Goal: Task Accomplishment & Management: Complete application form

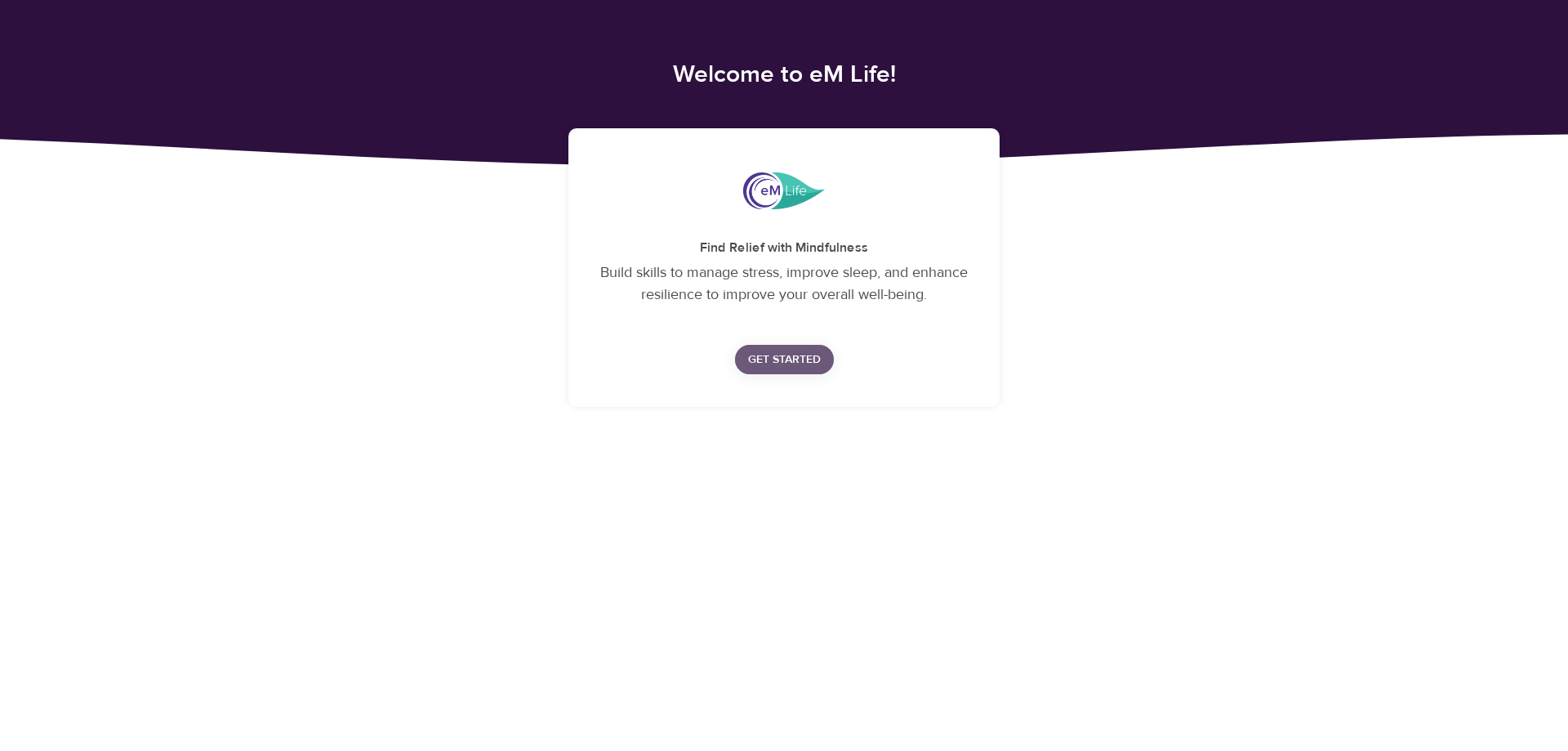
click at [784, 353] on span "Get Started" at bounding box center [784, 360] width 73 height 21
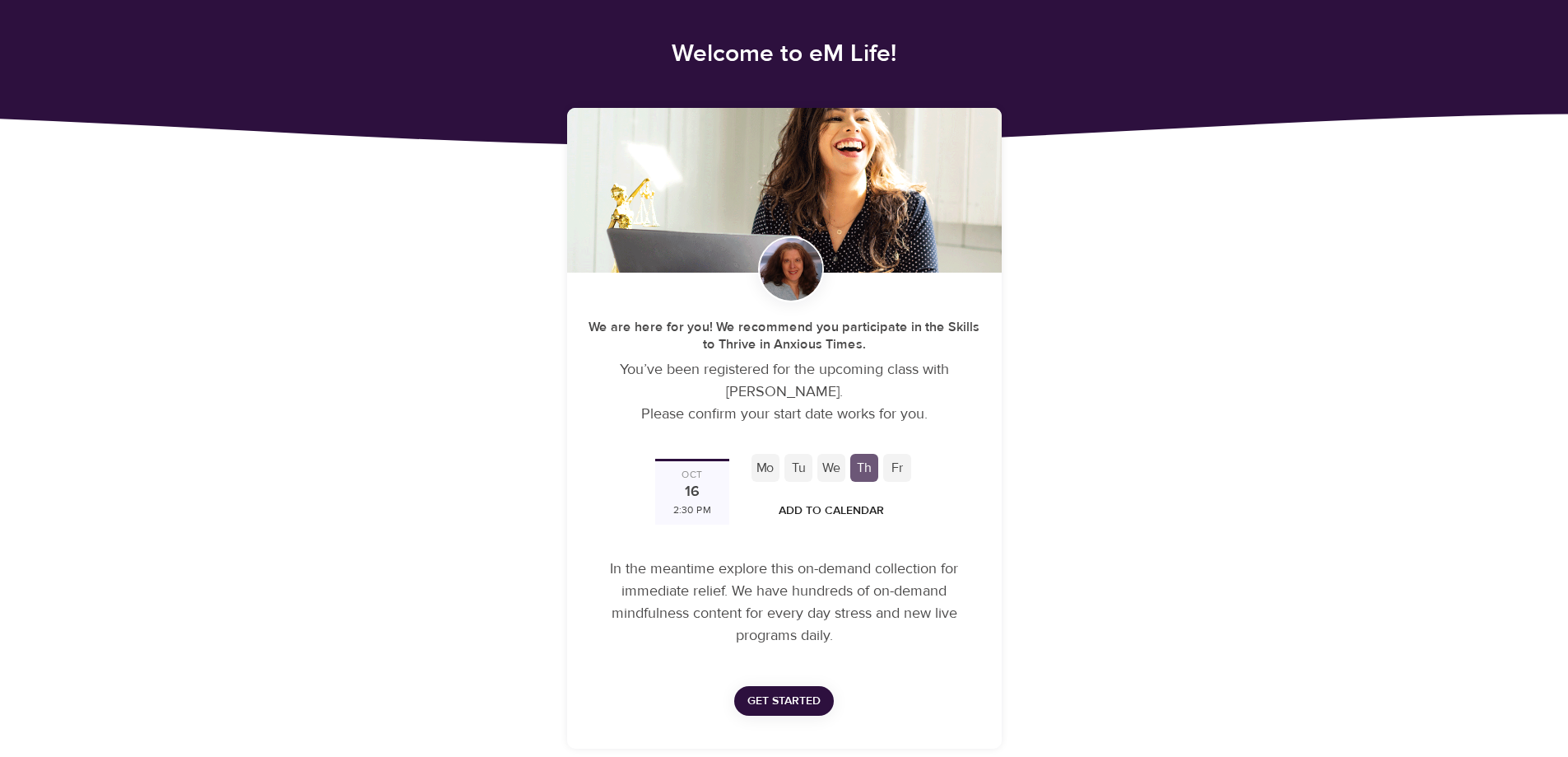
scroll to position [33, 0]
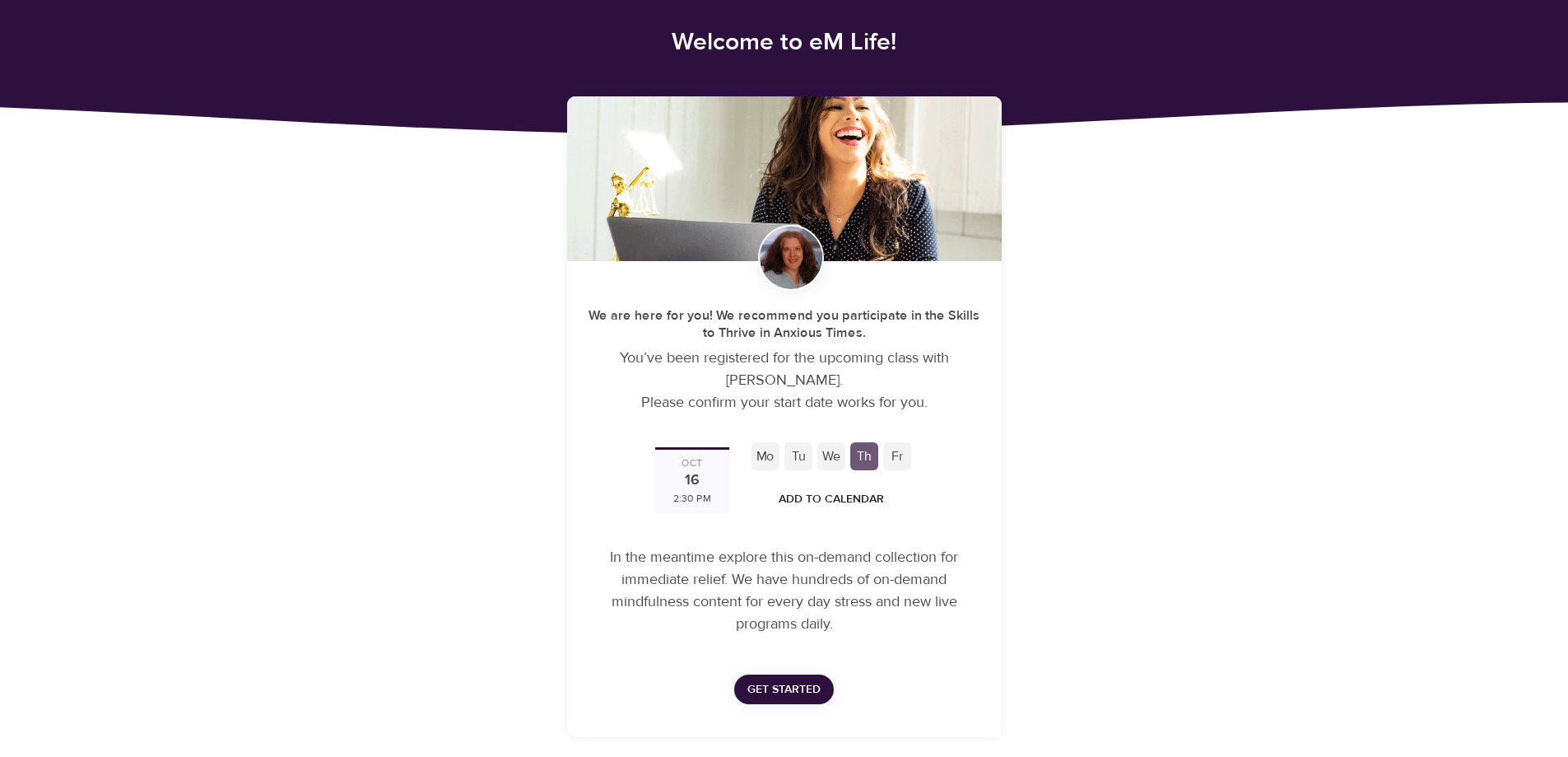
click at [903, 457] on div "Fr" at bounding box center [897, 455] width 28 height 28
click at [896, 457] on div "Fr" at bounding box center [897, 455] width 28 height 28
click at [837, 457] on div "We" at bounding box center [831, 455] width 28 height 28
click at [797, 457] on div "Tu" at bounding box center [798, 455] width 28 height 28
click at [759, 454] on div "Mo" at bounding box center [765, 455] width 28 height 28
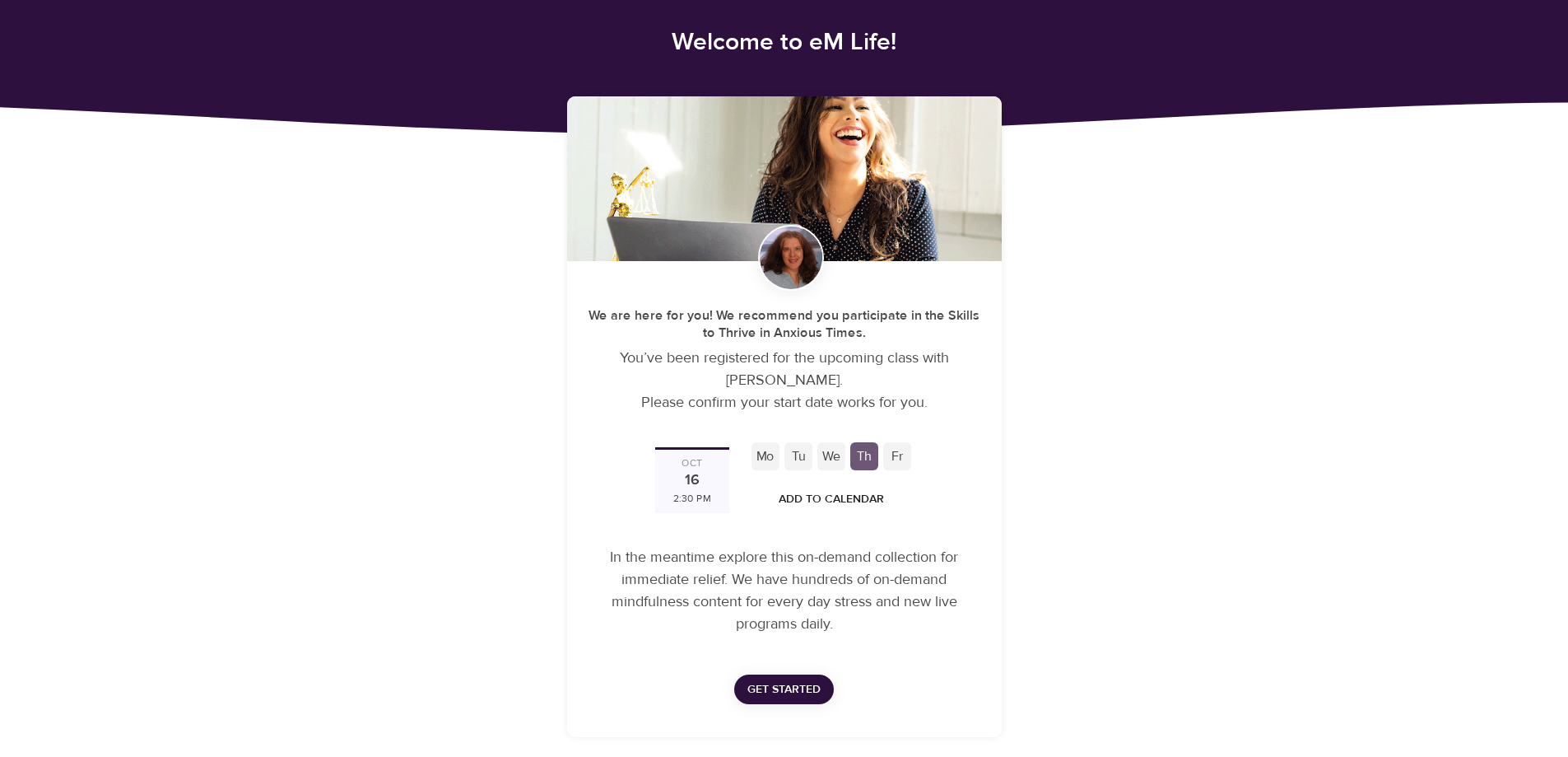
click at [680, 481] on div "Oct 16 2:30 PM" at bounding box center [692, 480] width 74 height 65
click at [902, 452] on div "Fr" at bounding box center [897, 455] width 28 height 28
click at [870, 458] on div "Th" at bounding box center [864, 455] width 28 height 28
click at [829, 459] on div "We" at bounding box center [831, 455] width 28 height 28
click at [802, 459] on div "Tu" at bounding box center [798, 455] width 28 height 28
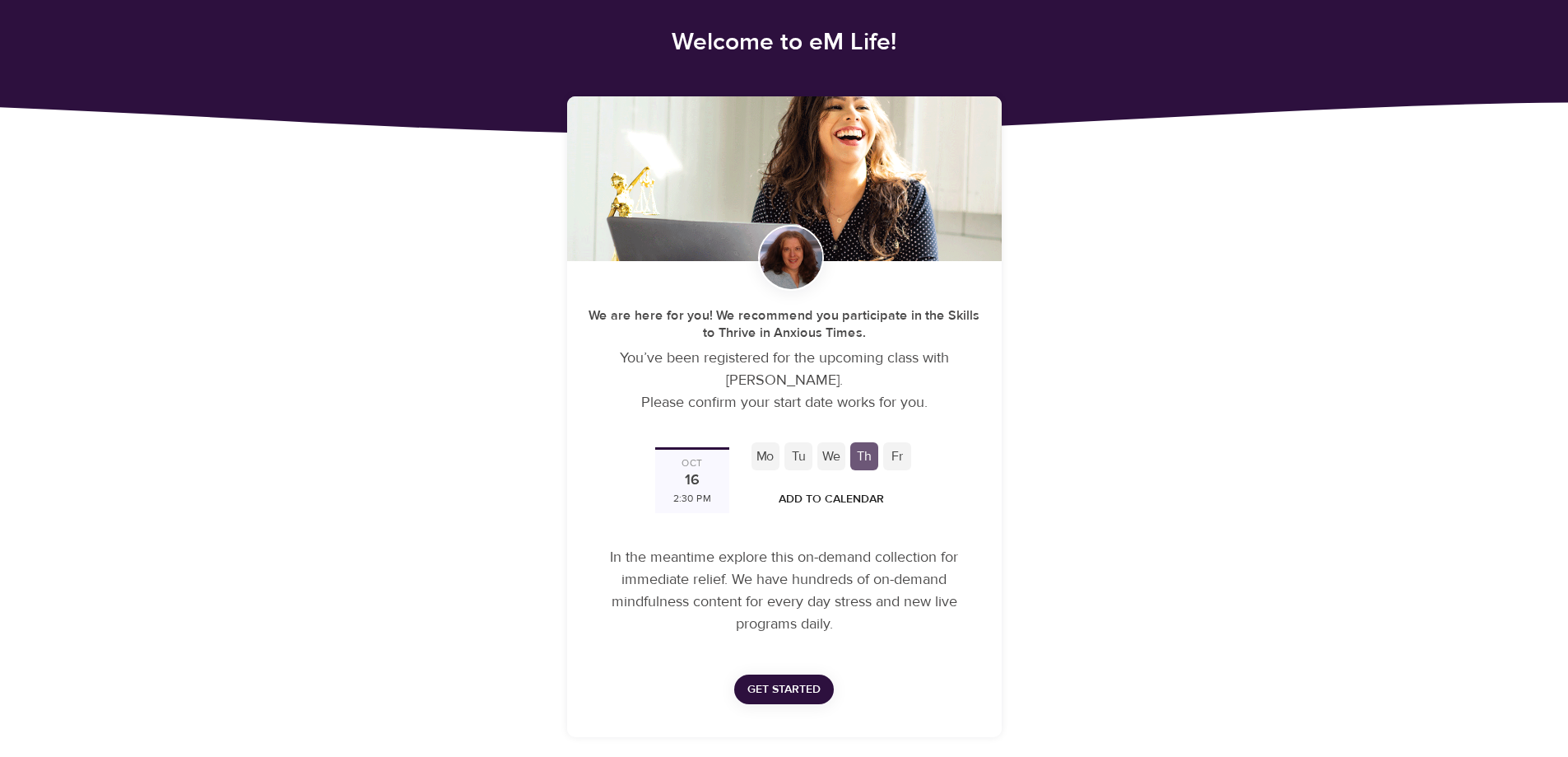
click at [764, 453] on div "Mo" at bounding box center [765, 455] width 28 height 28
click at [690, 470] on div "16" at bounding box center [692, 481] width 15 height 22
click at [817, 688] on span "Get Started" at bounding box center [784, 689] width 74 height 21
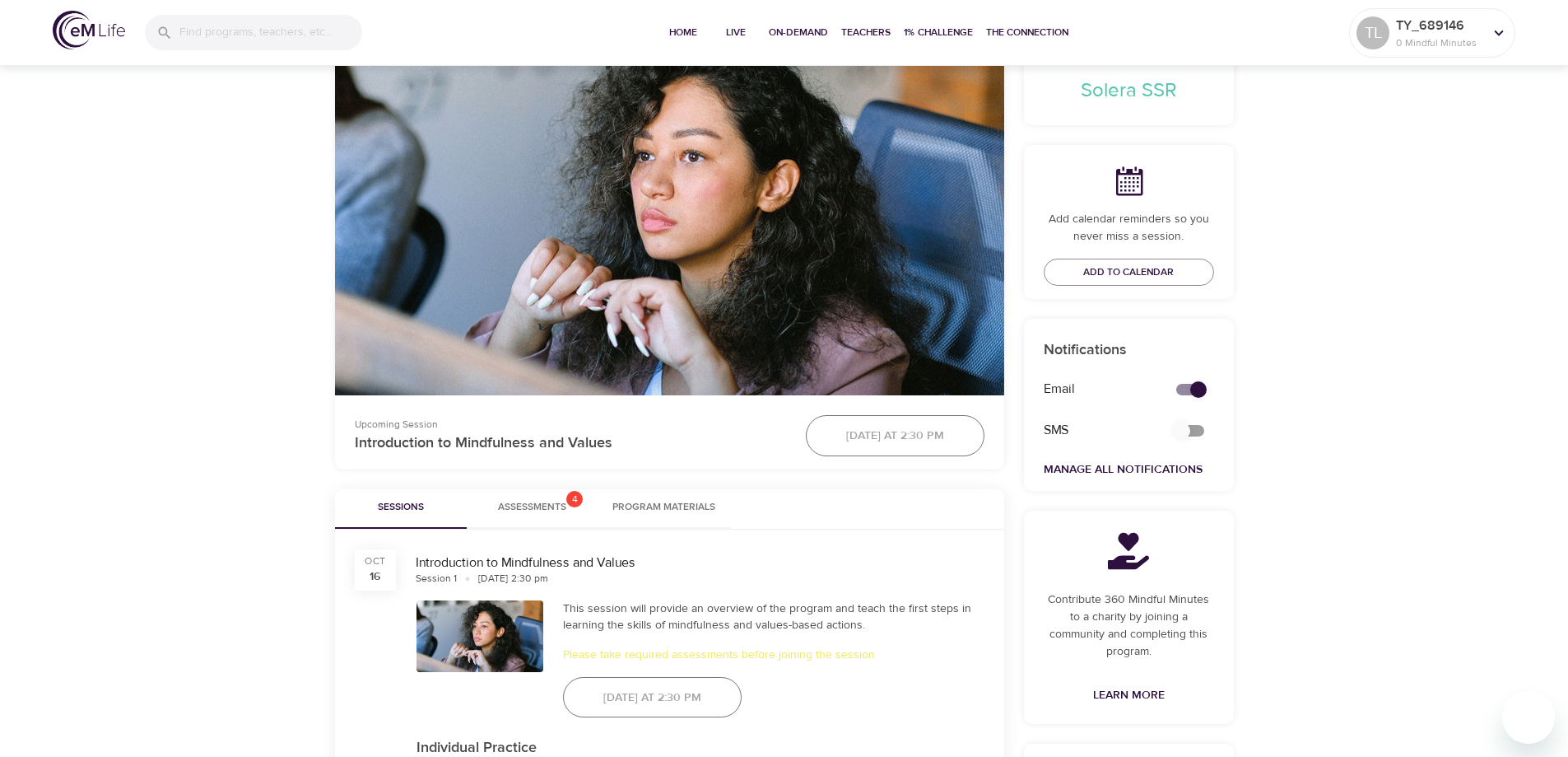
scroll to position [506, 0]
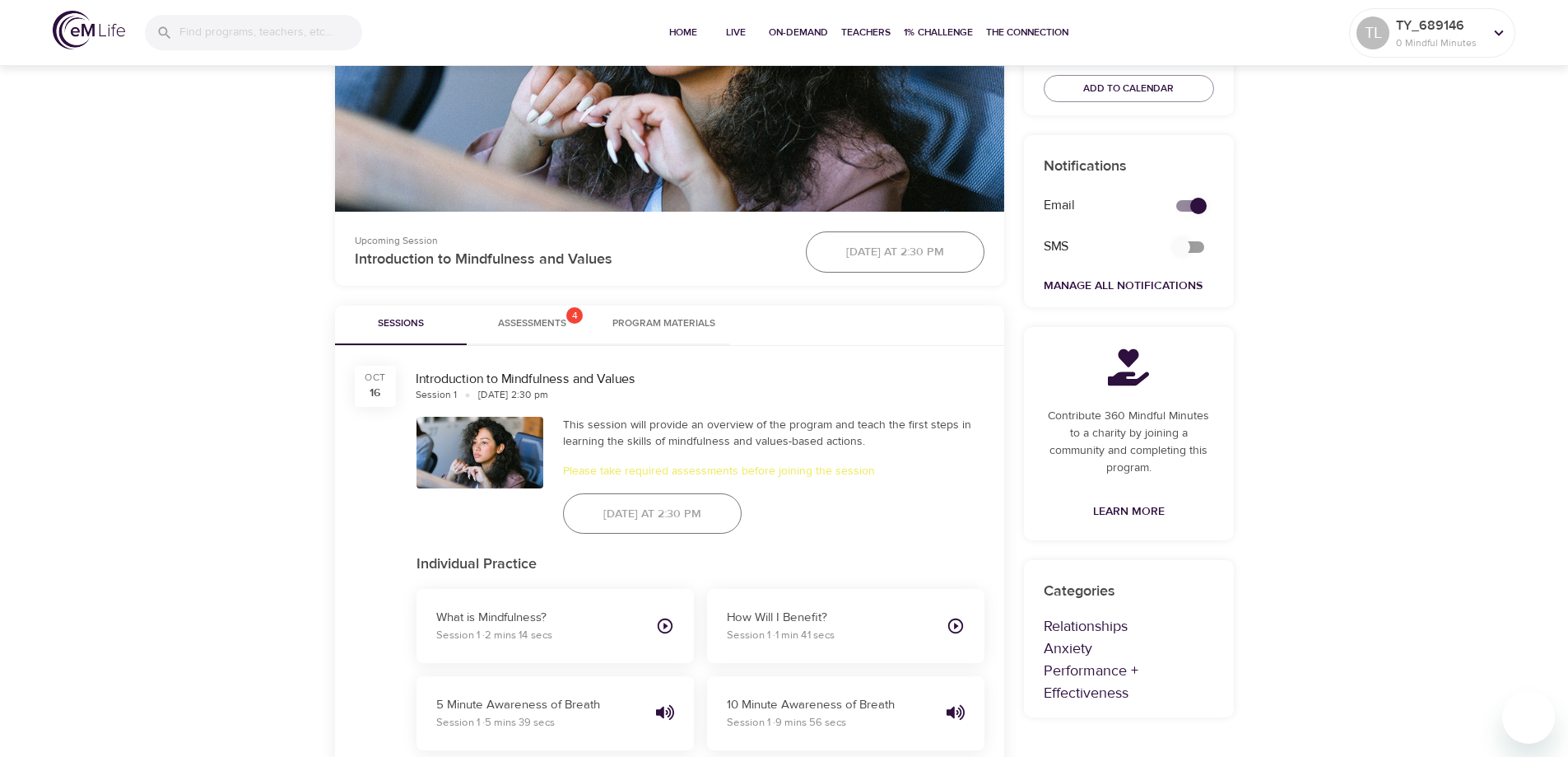
click at [540, 326] on span "Assessments 4" at bounding box center [531, 324] width 68 height 17
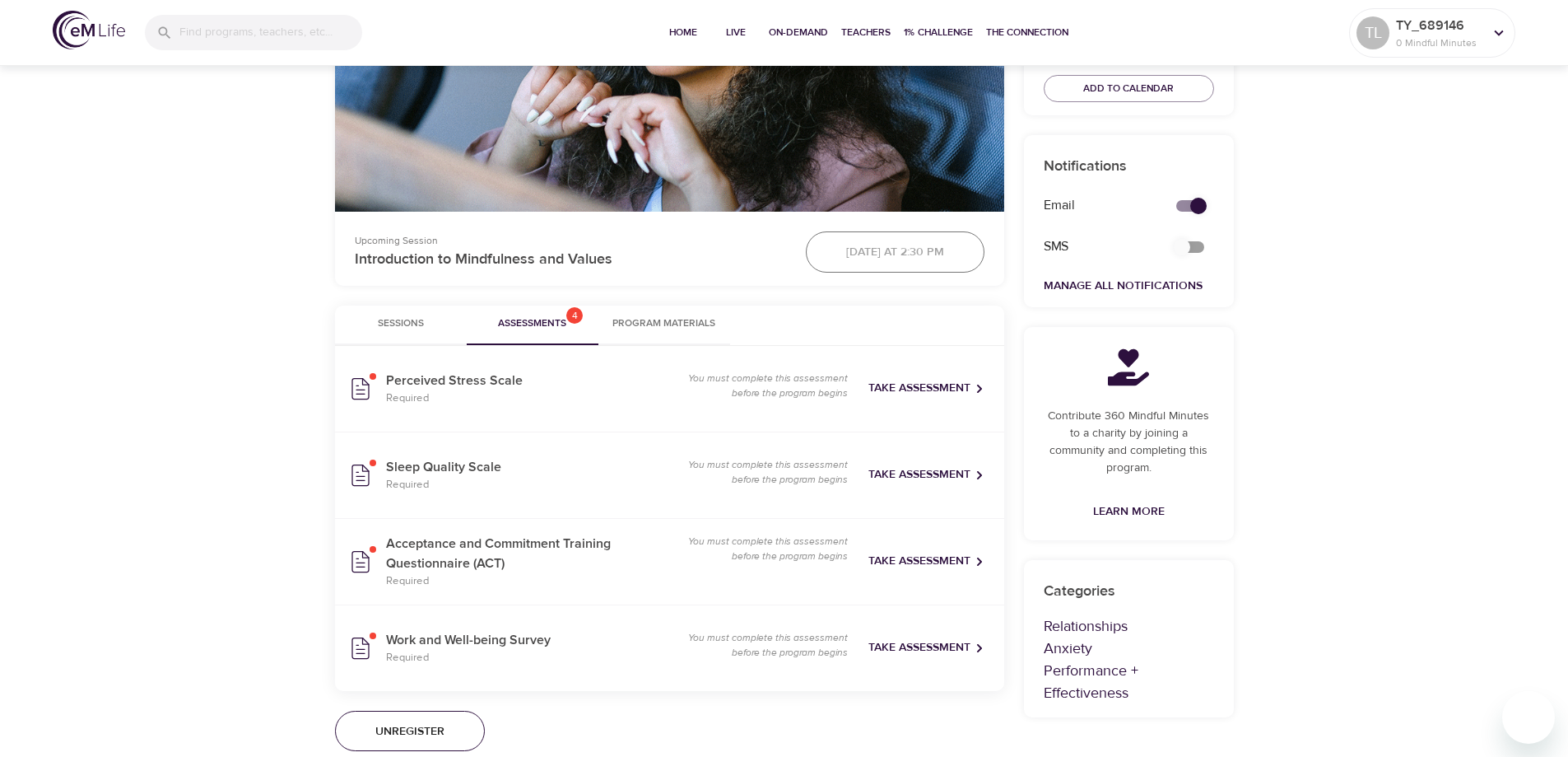
click at [673, 326] on span "Program Materials" at bounding box center [663, 324] width 112 height 17
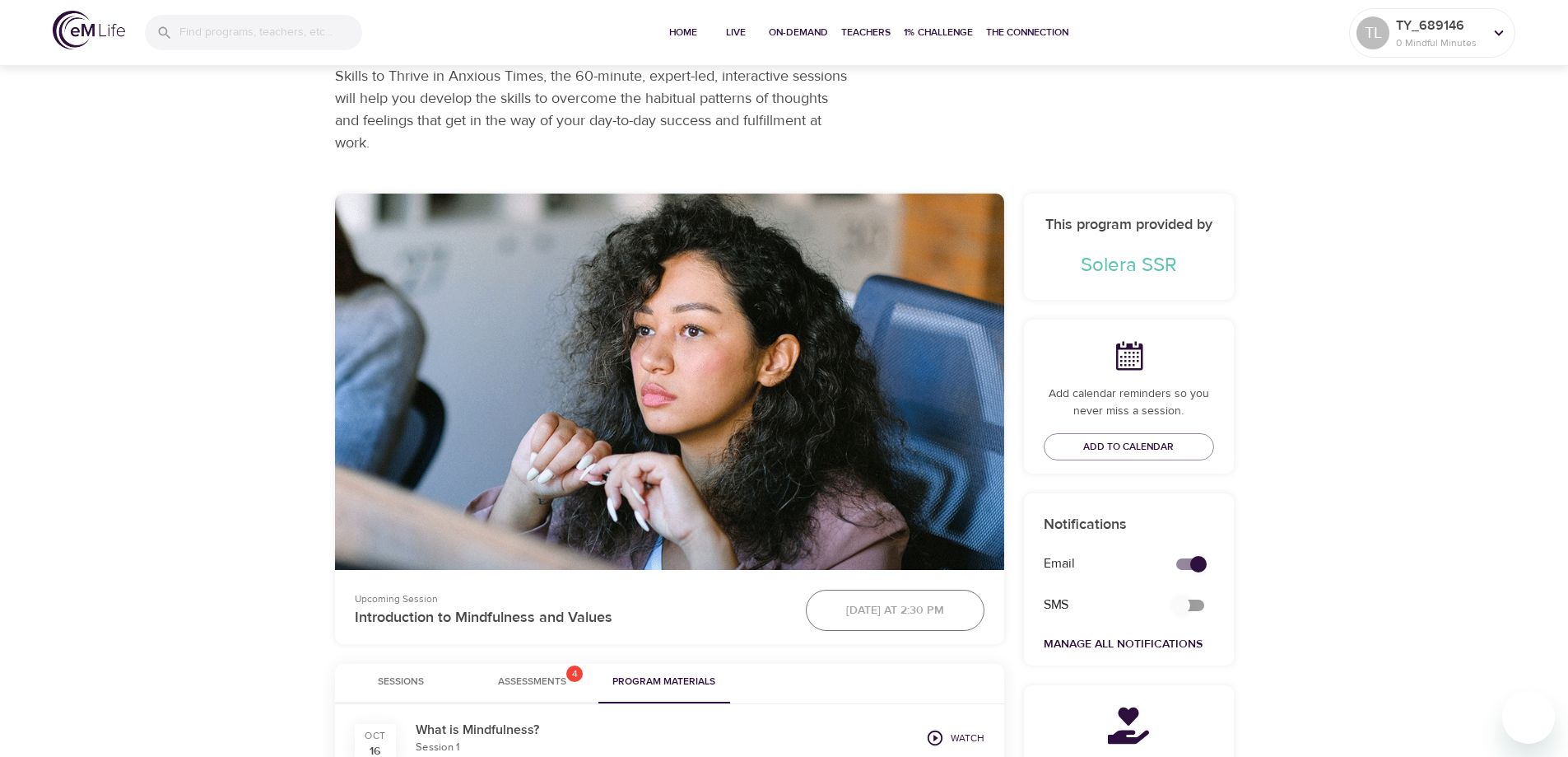
scroll to position [247, 0]
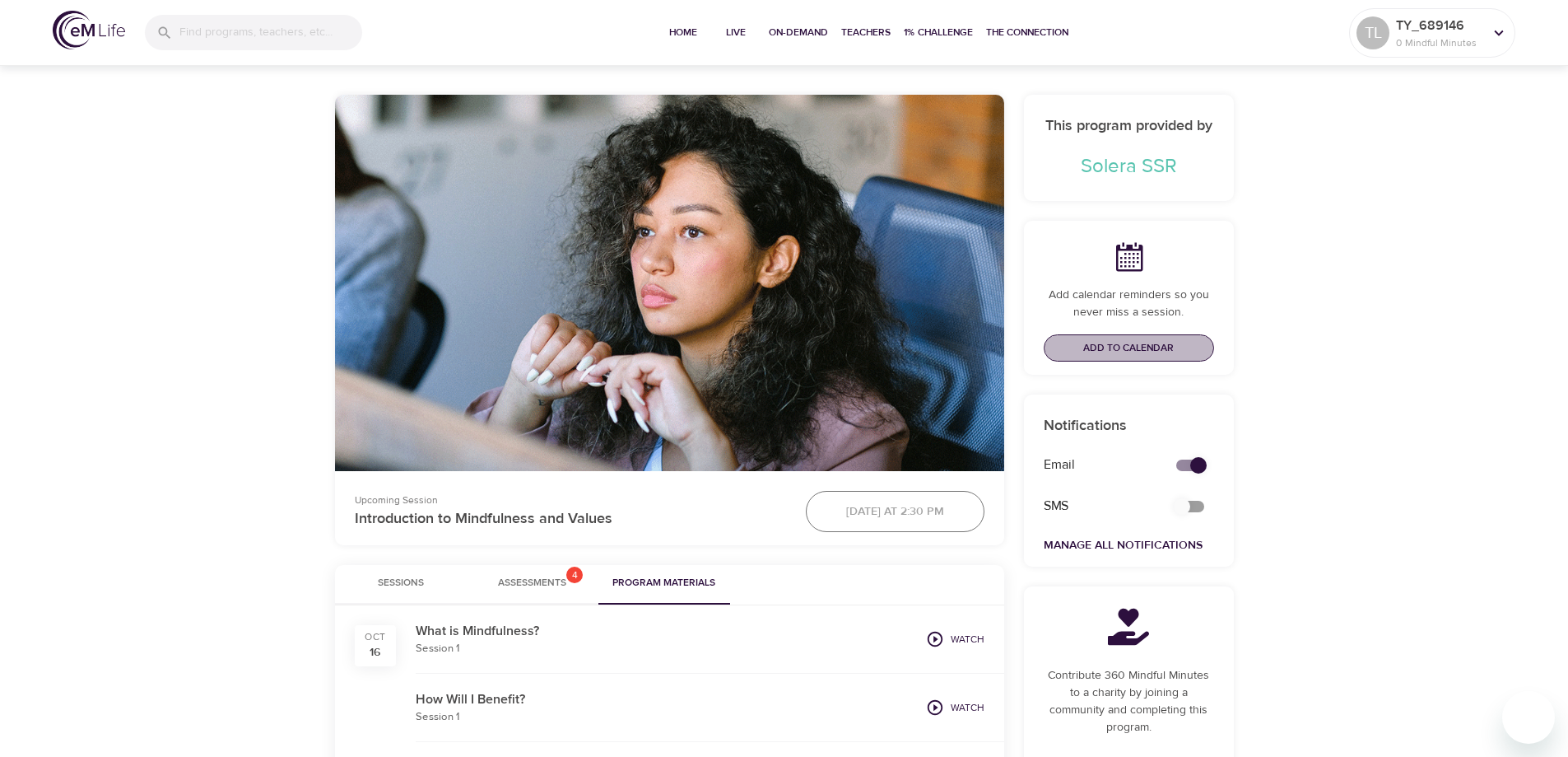
click at [1153, 349] on span "Add to Calendar" at bounding box center [1128, 347] width 91 height 17
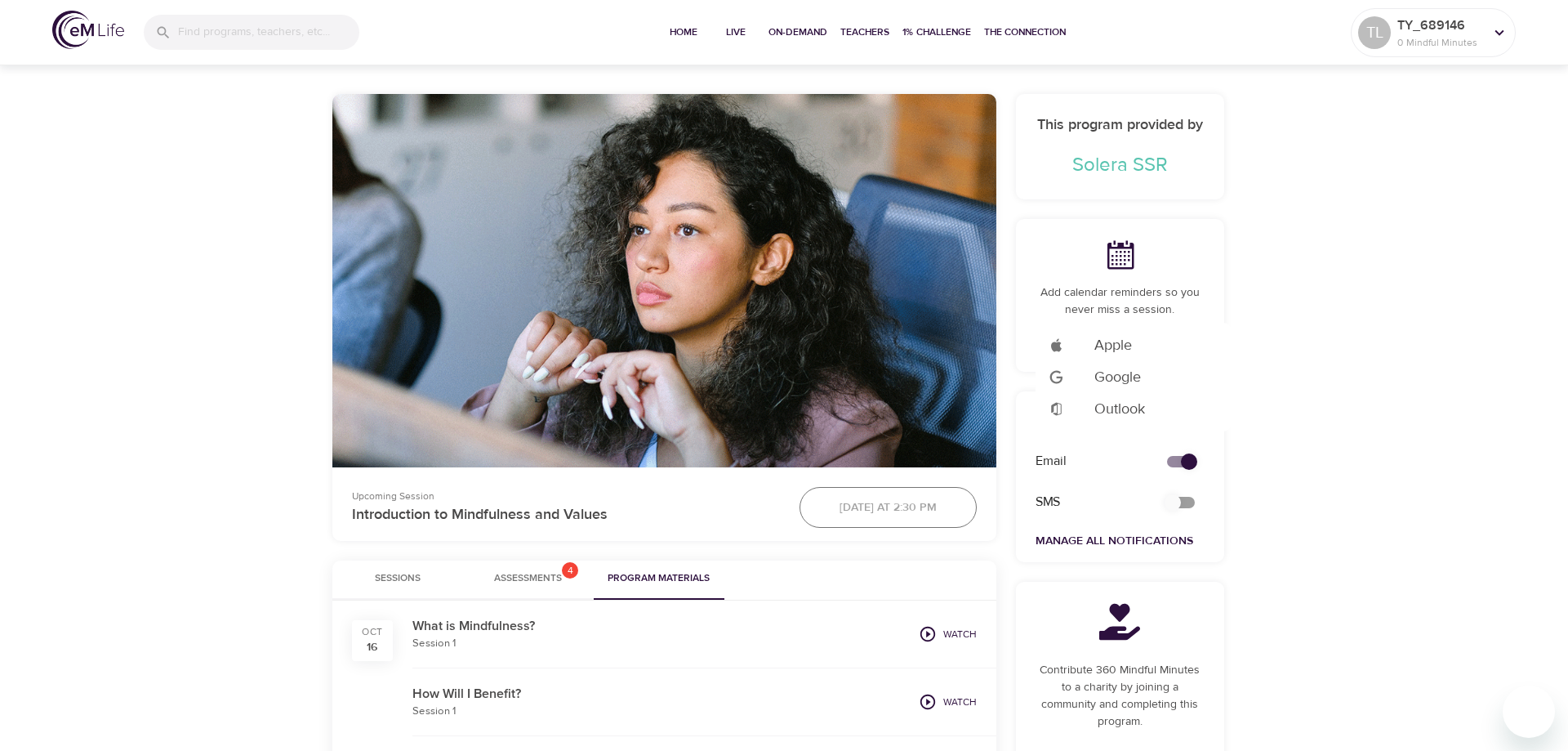
click at [1129, 404] on span "Outlook" at bounding box center [1120, 408] width 50 height 22
click at [519, 581] on div at bounding box center [784, 375] width 1568 height 751
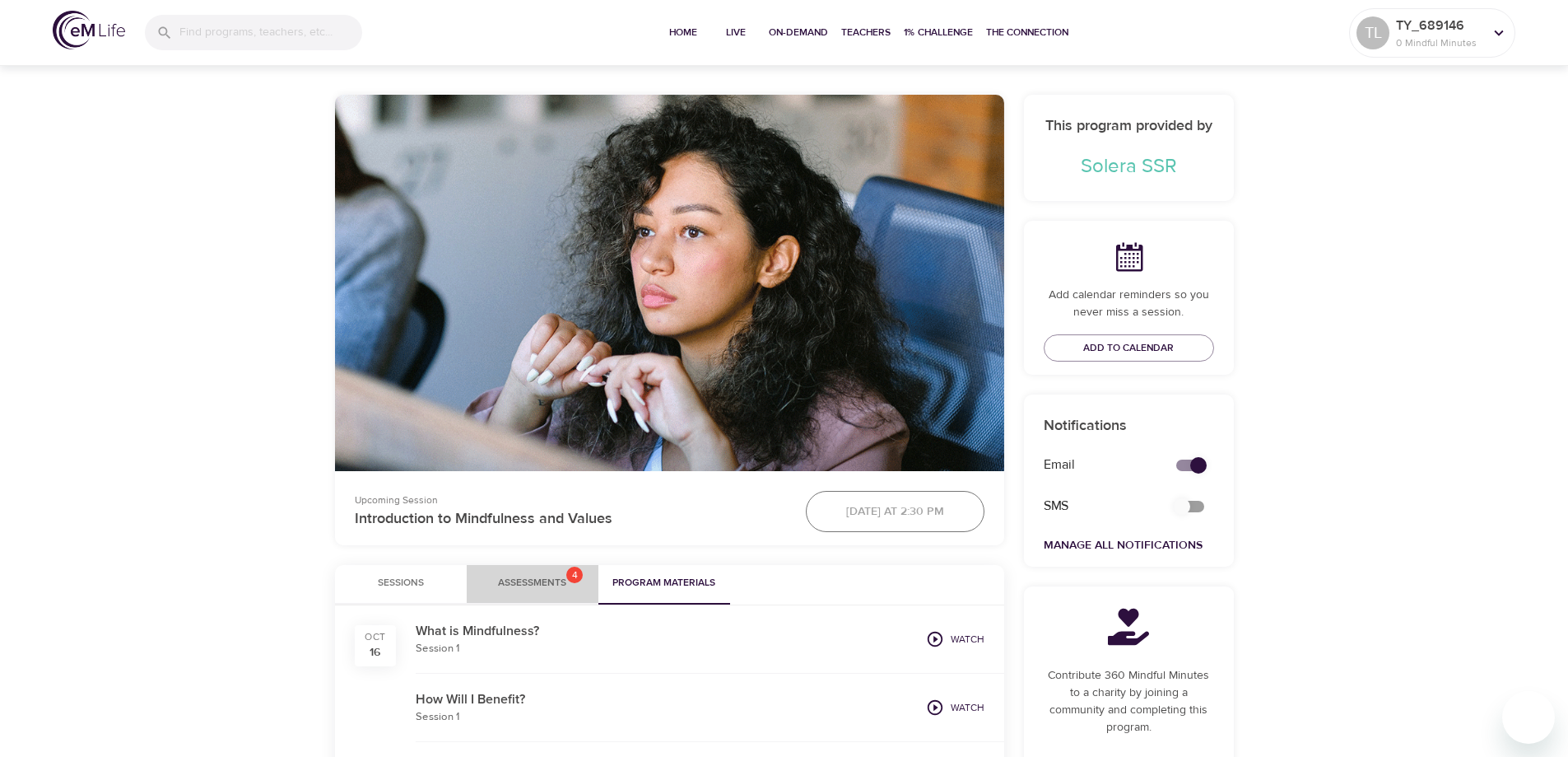
click at [534, 583] on span "Assessments 4" at bounding box center [531, 583] width 68 height 17
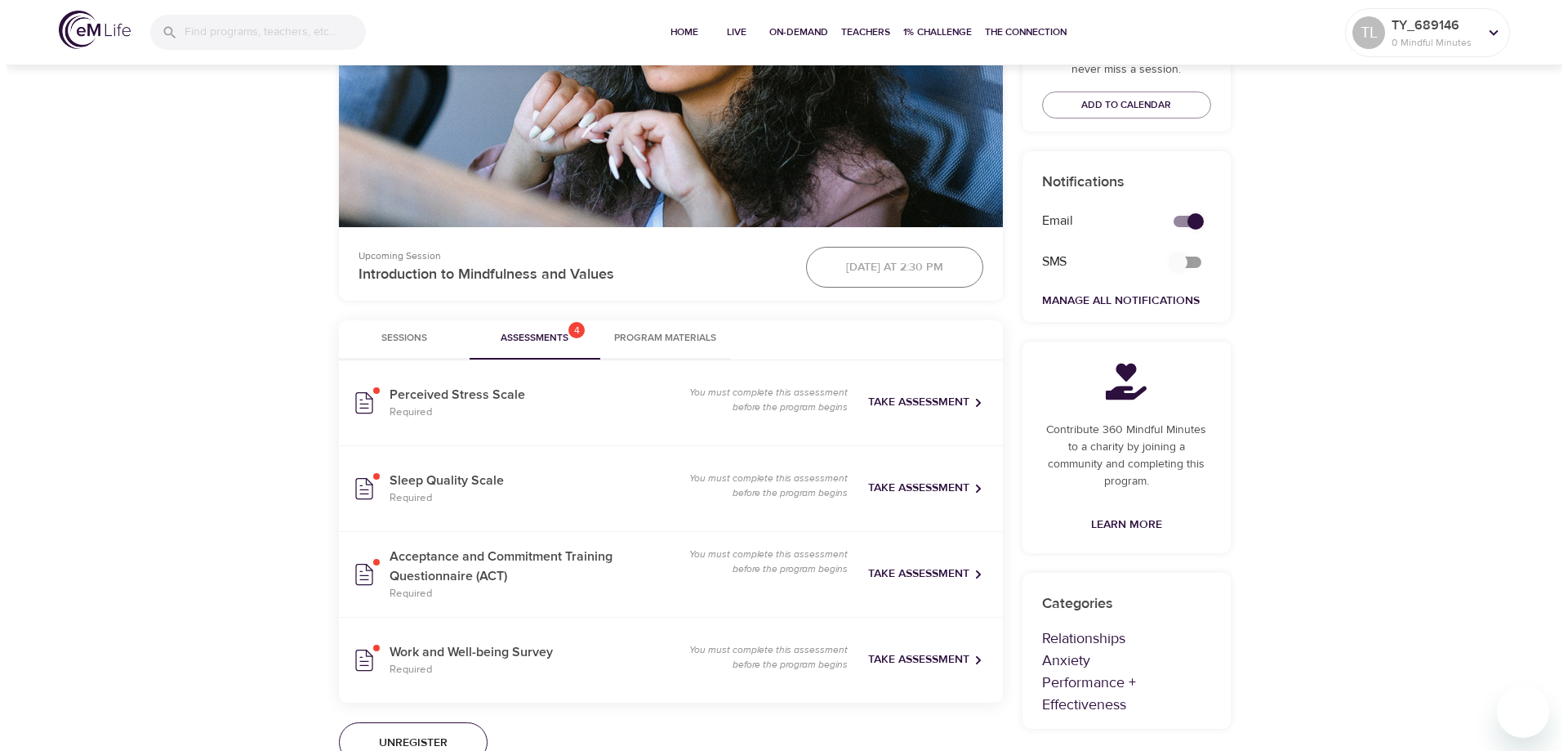
scroll to position [572, 0]
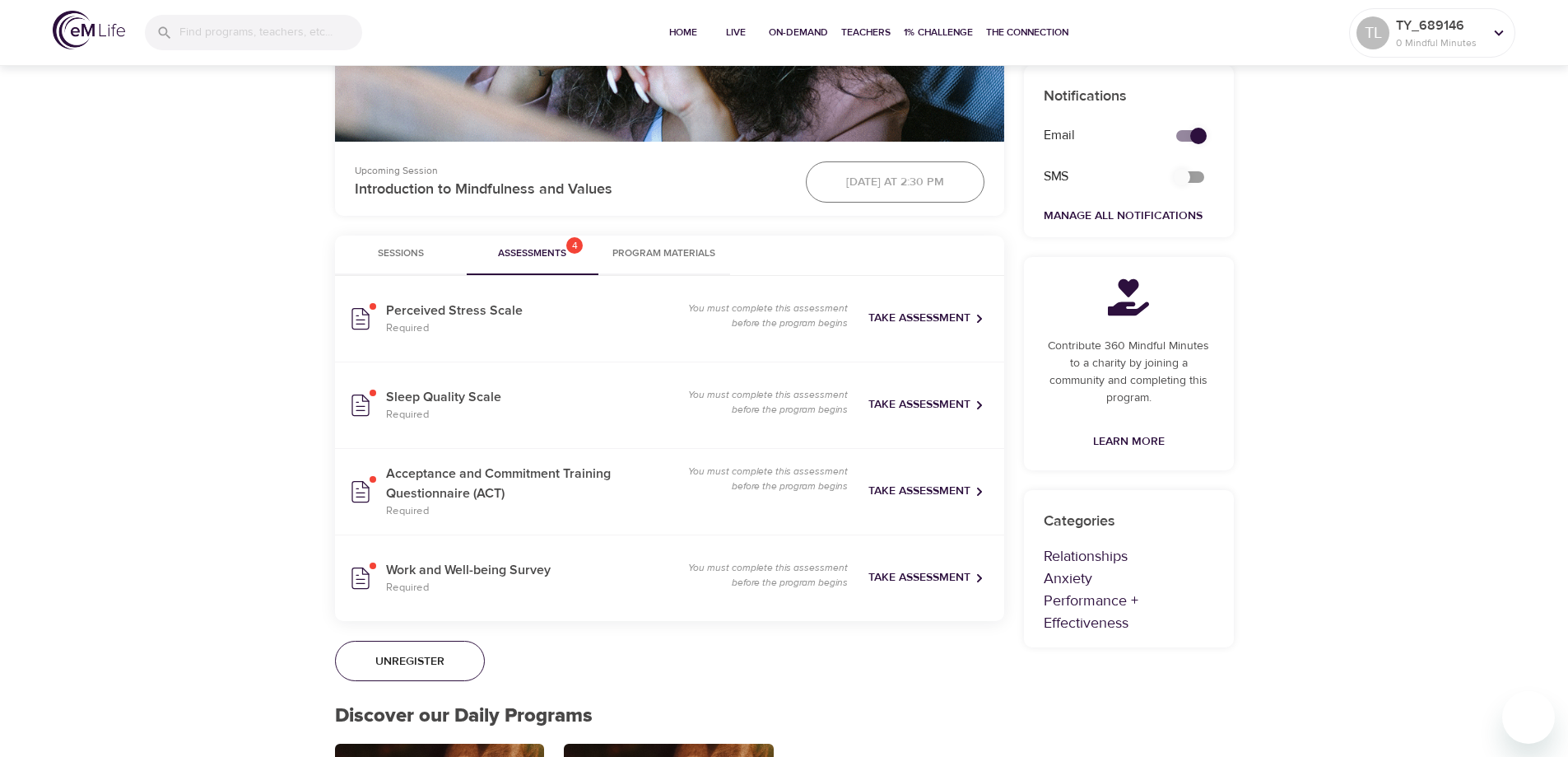
click at [536, 328] on p "Required" at bounding box center [518, 328] width 264 height 16
click at [895, 313] on span "Take Assessment" at bounding box center [927, 318] width 116 height 21
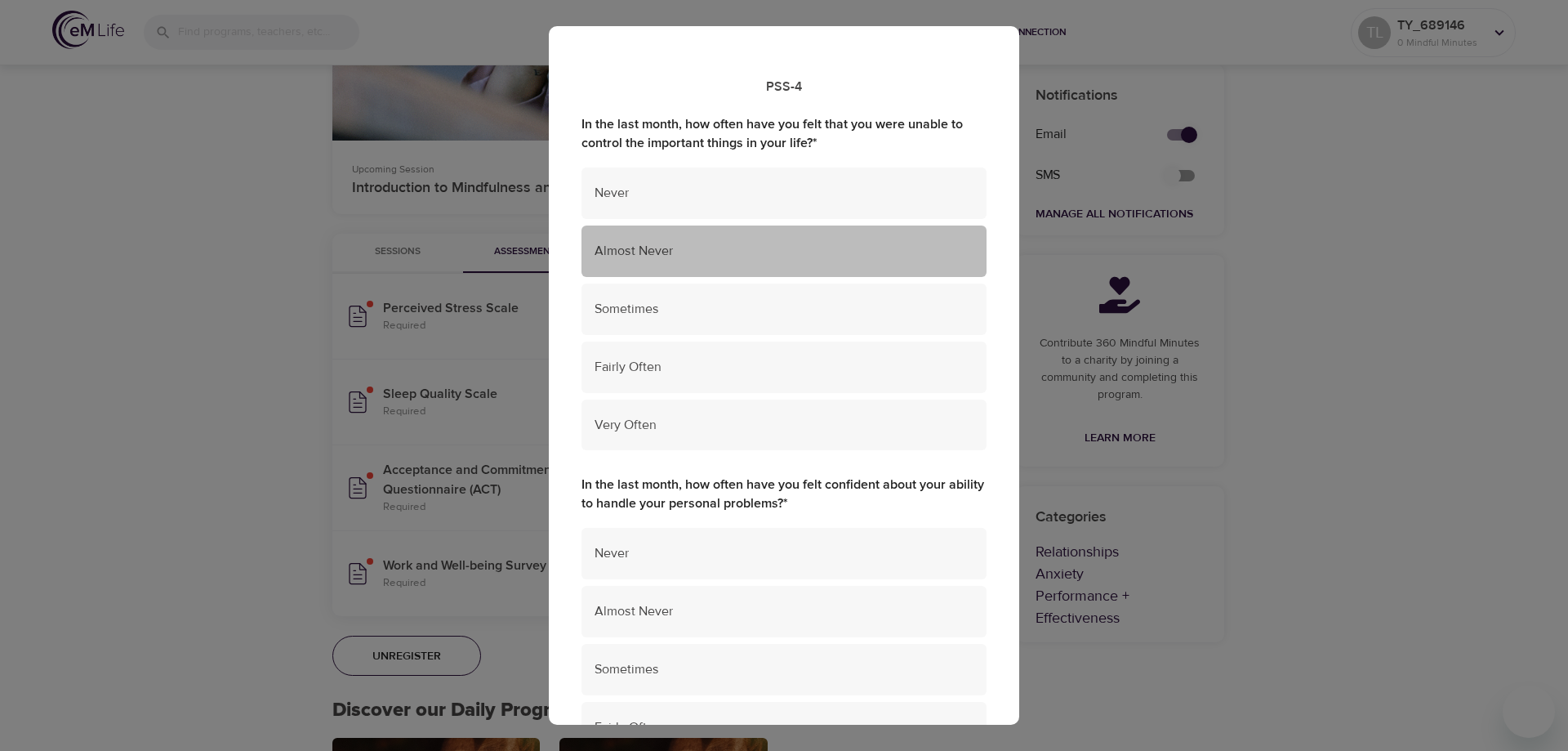
click at [847, 247] on span "Almost Never" at bounding box center [784, 251] width 379 height 19
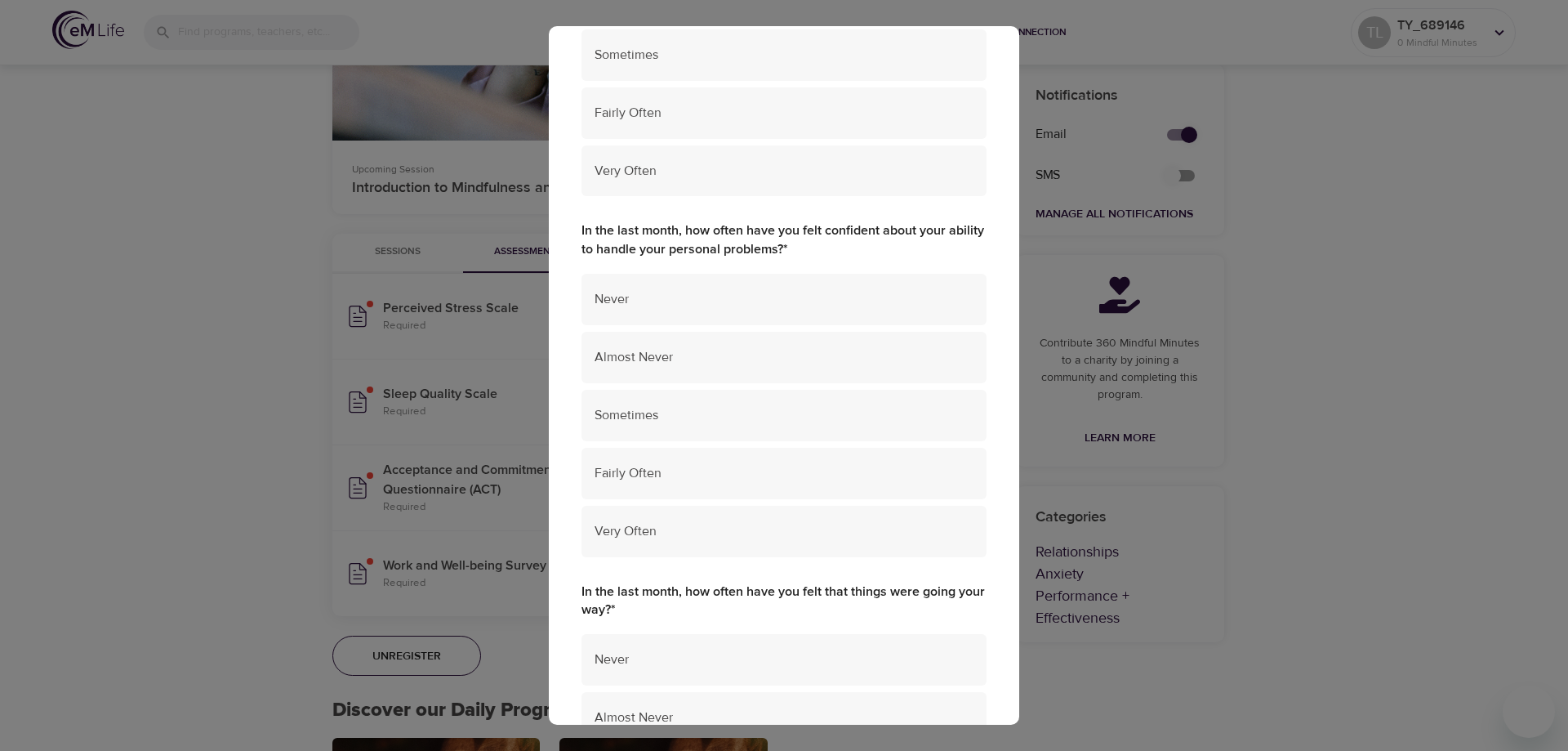
scroll to position [326, 0]
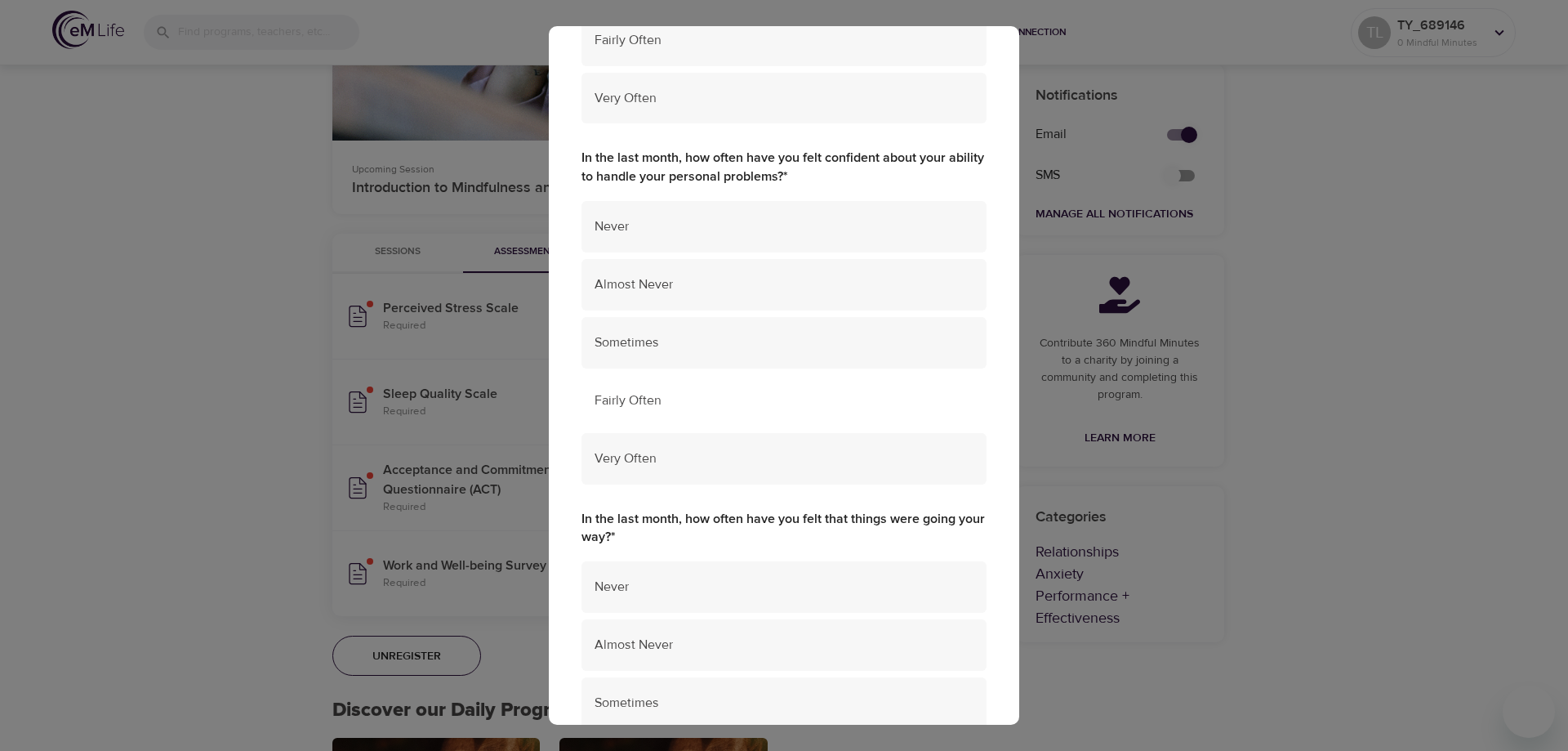
click at [759, 404] on span "Fairly Often" at bounding box center [784, 400] width 379 height 19
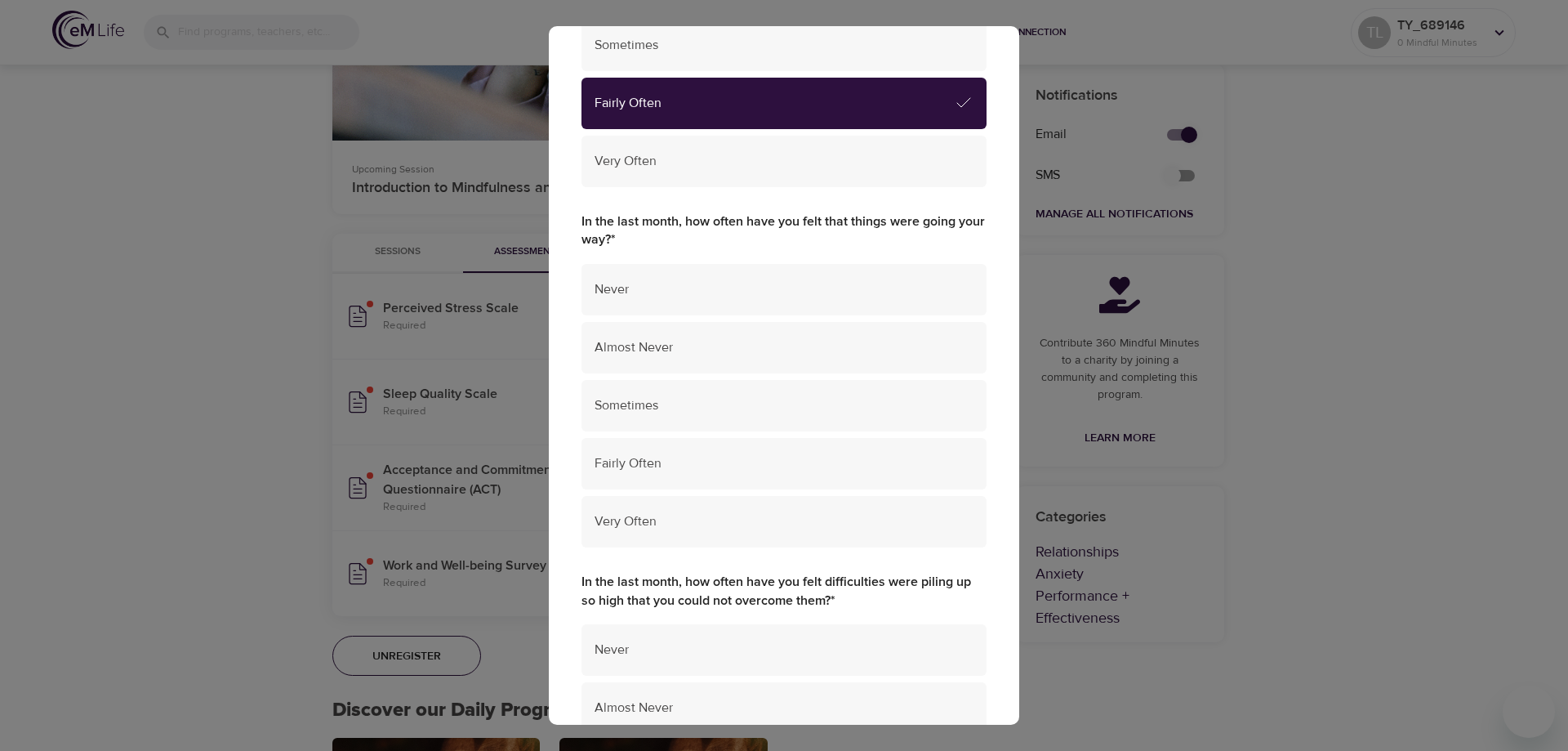
scroll to position [654, 0]
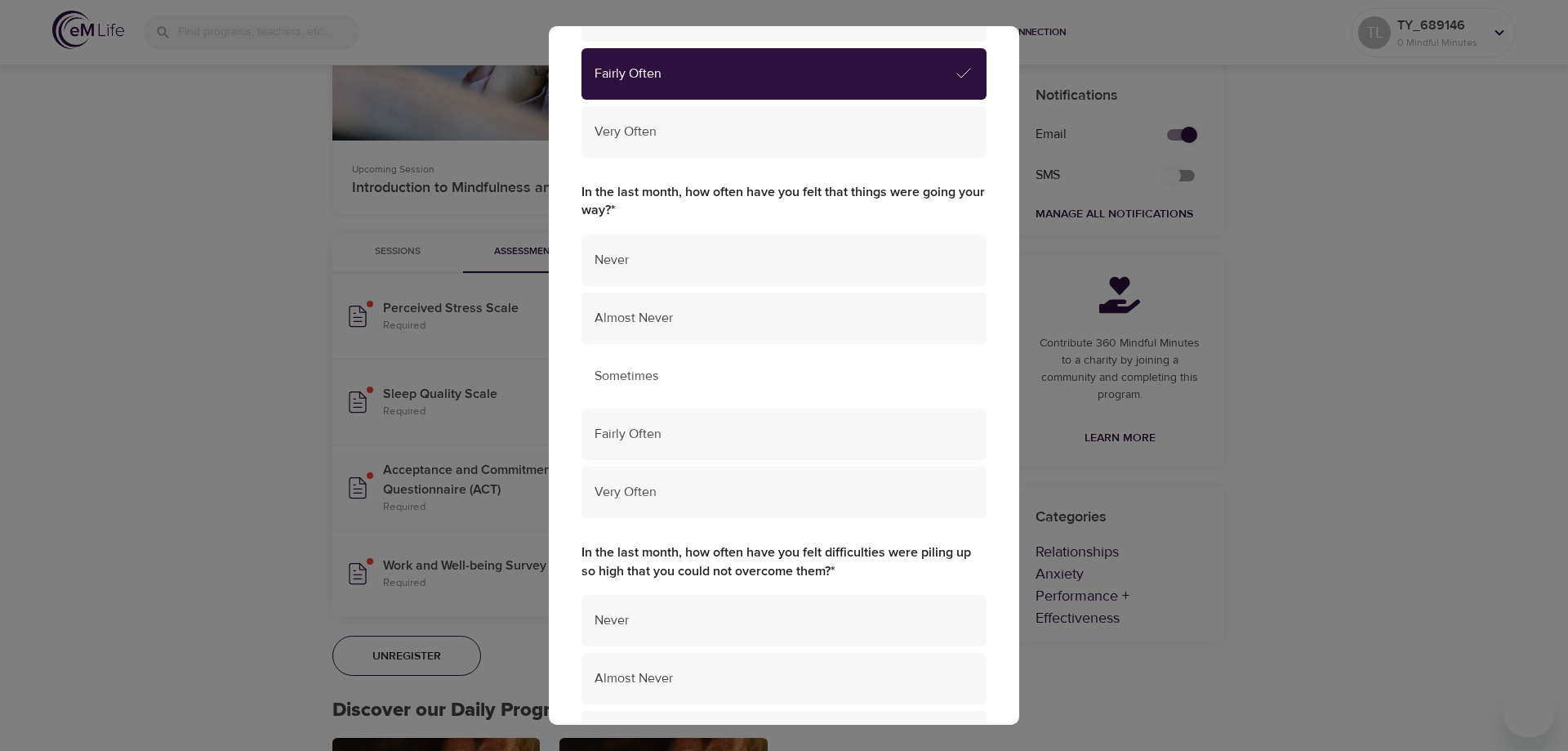
click at [747, 382] on span "Sometimes" at bounding box center [784, 376] width 379 height 19
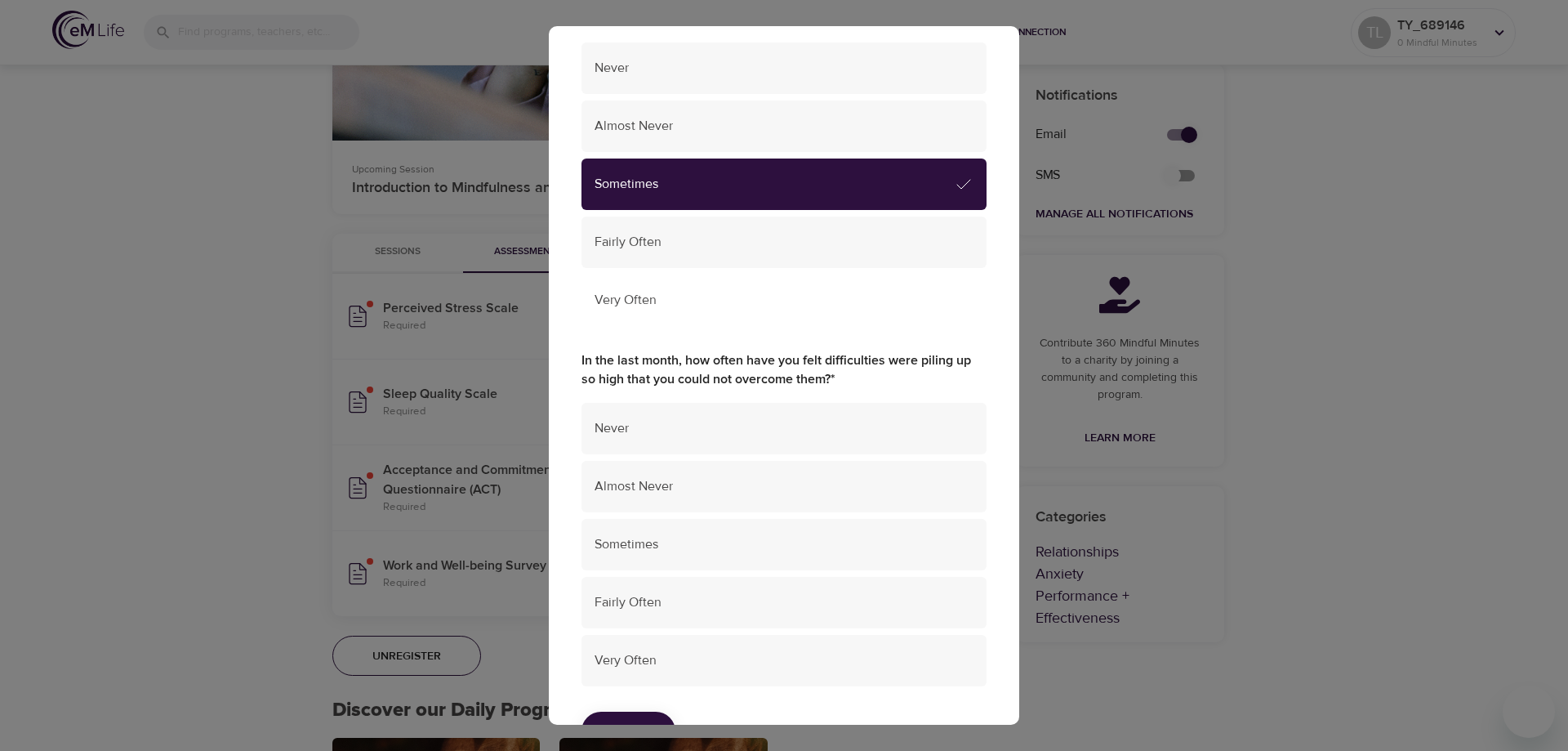
scroll to position [904, 0]
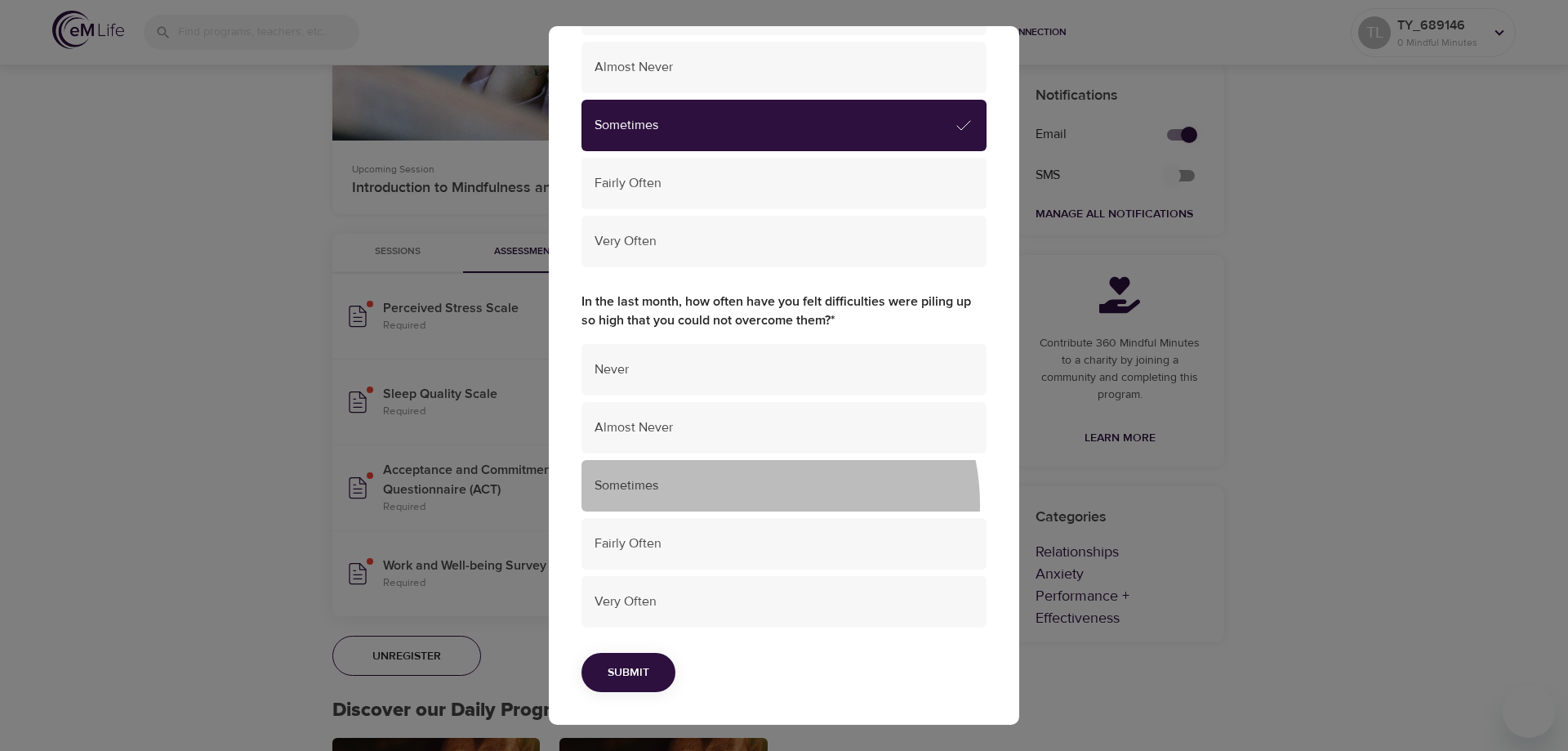
click at [762, 503] on div "Sometimes" at bounding box center [784, 485] width 405 height 51
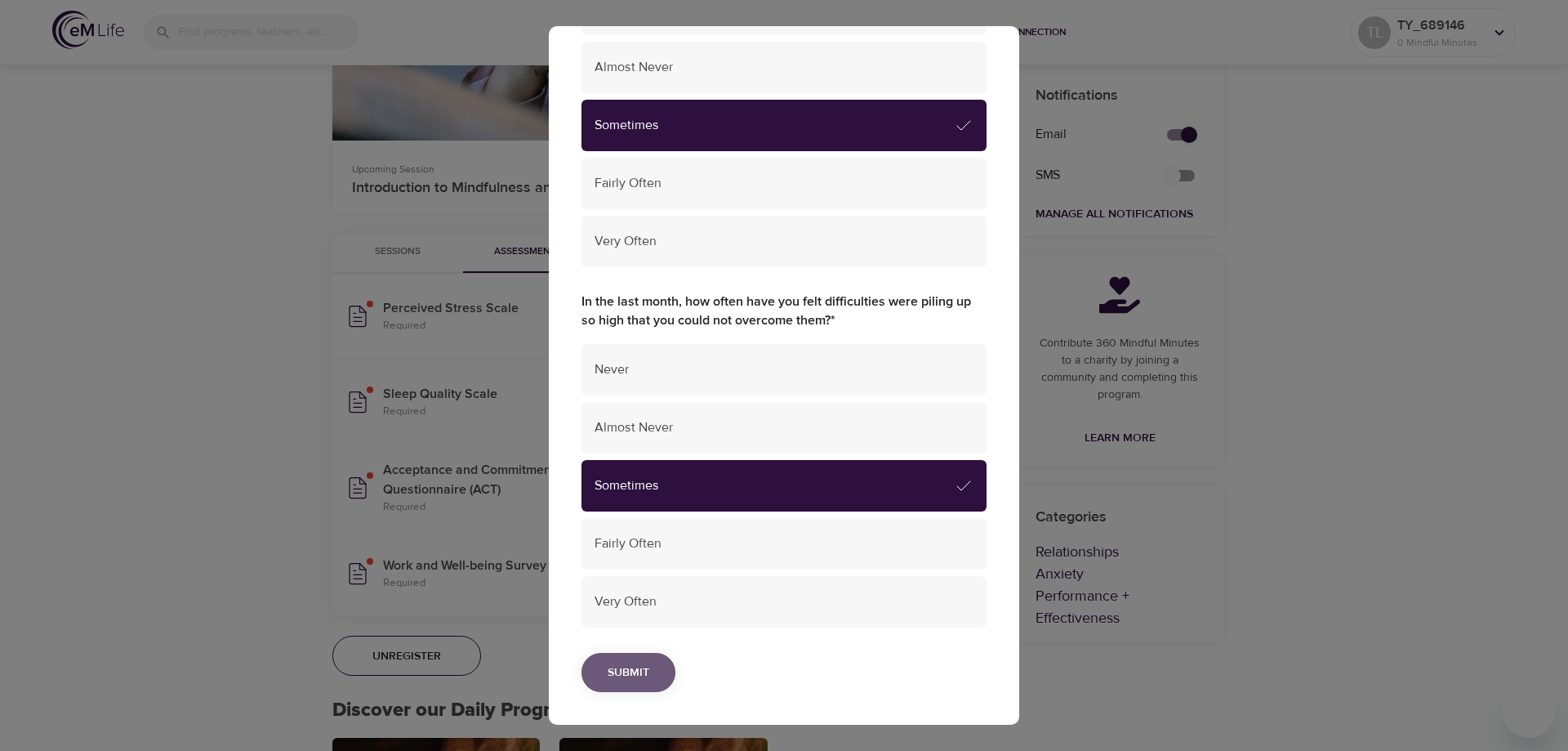
click at [647, 668] on span "Submit" at bounding box center [628, 673] width 41 height 21
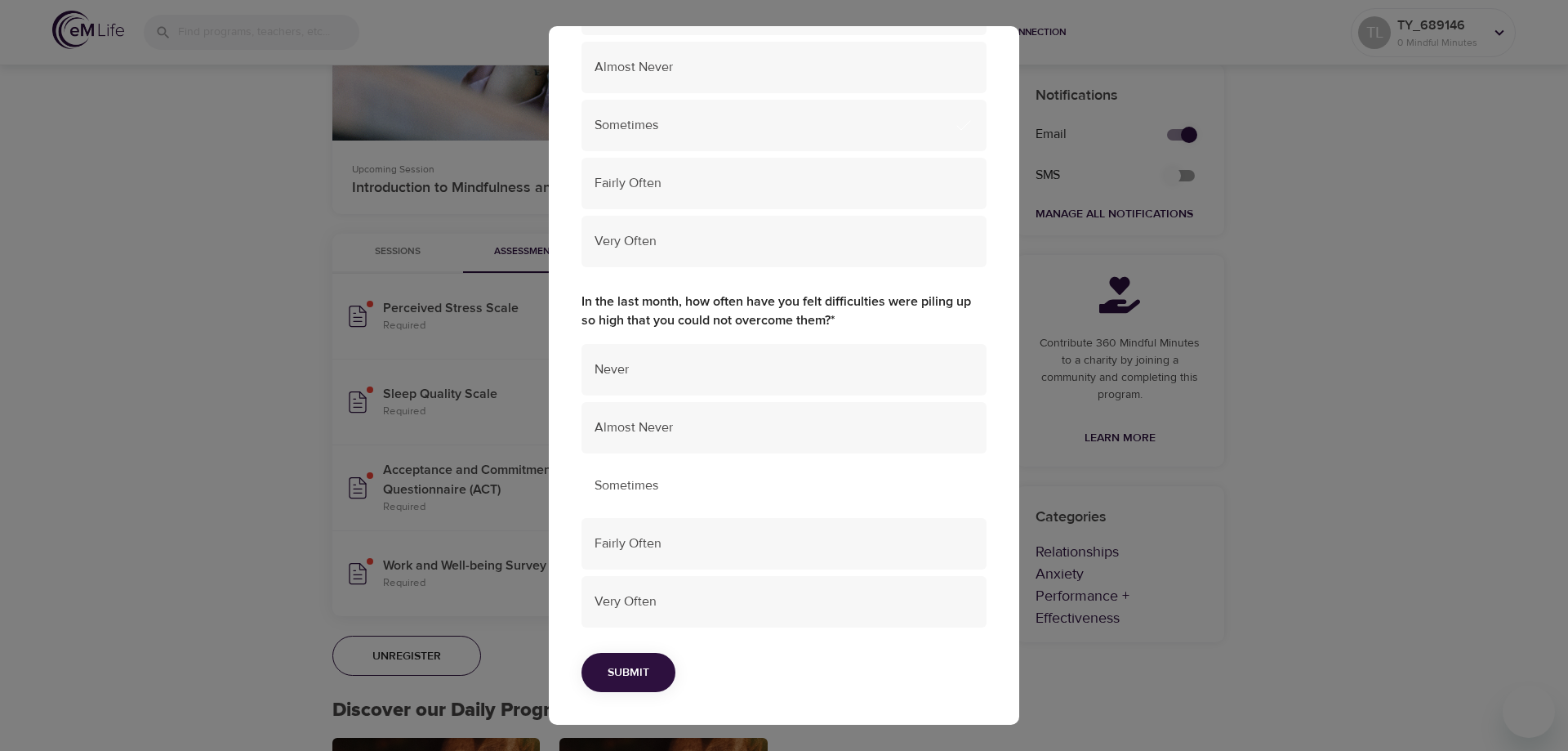
scroll to position [0, 0]
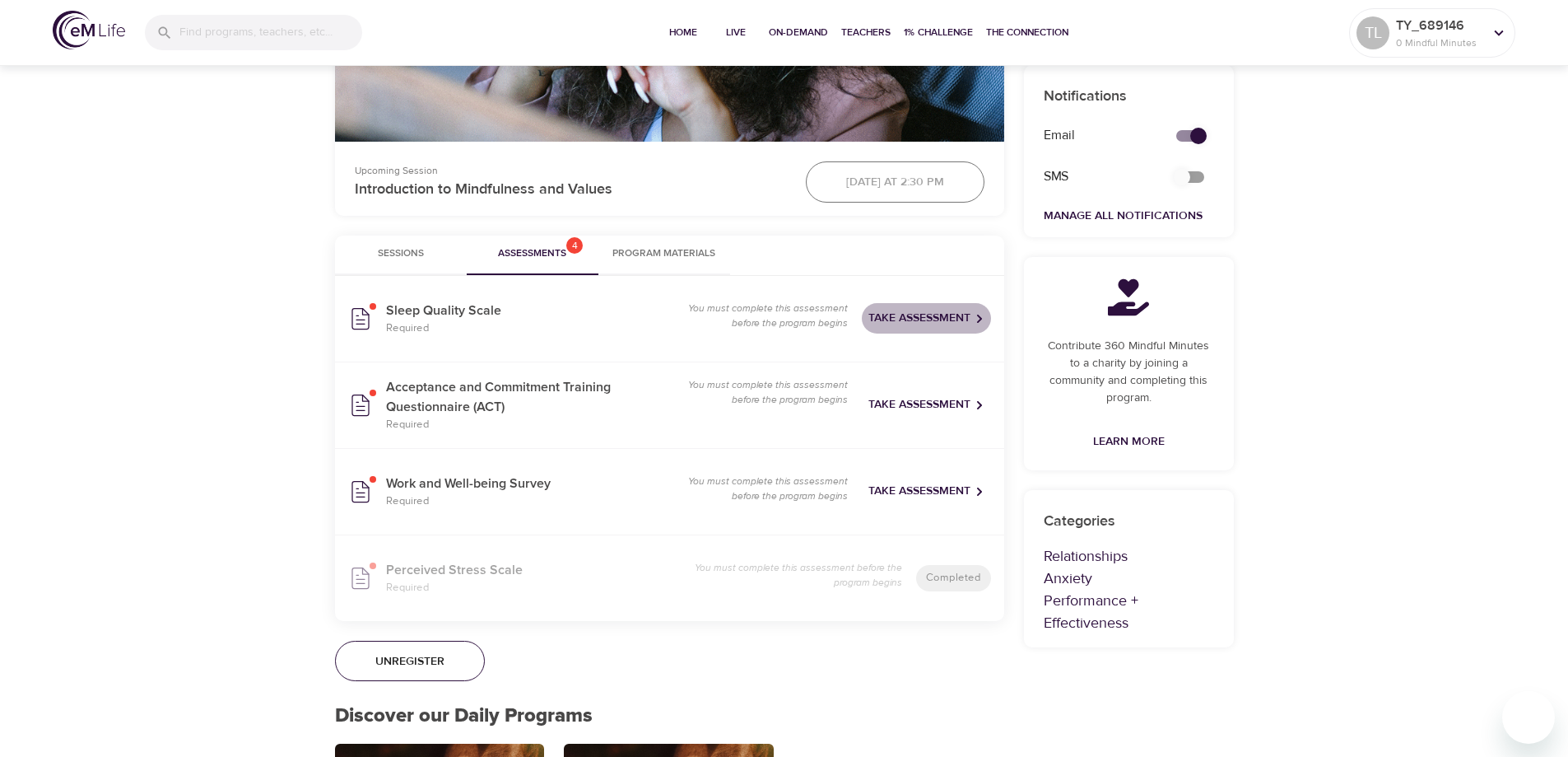
click at [940, 319] on span "Take Assessment" at bounding box center [927, 318] width 116 height 21
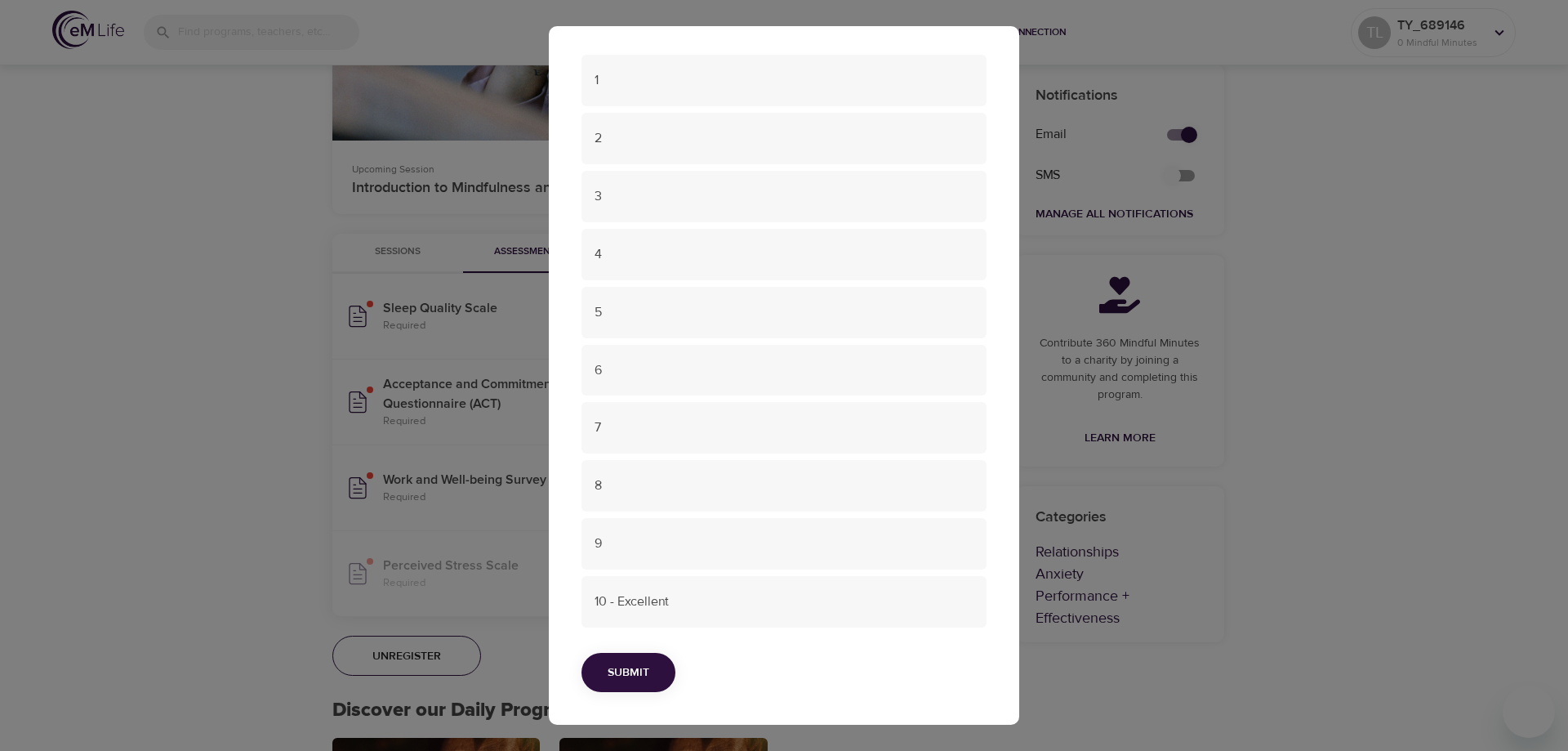
scroll to position [209, 0]
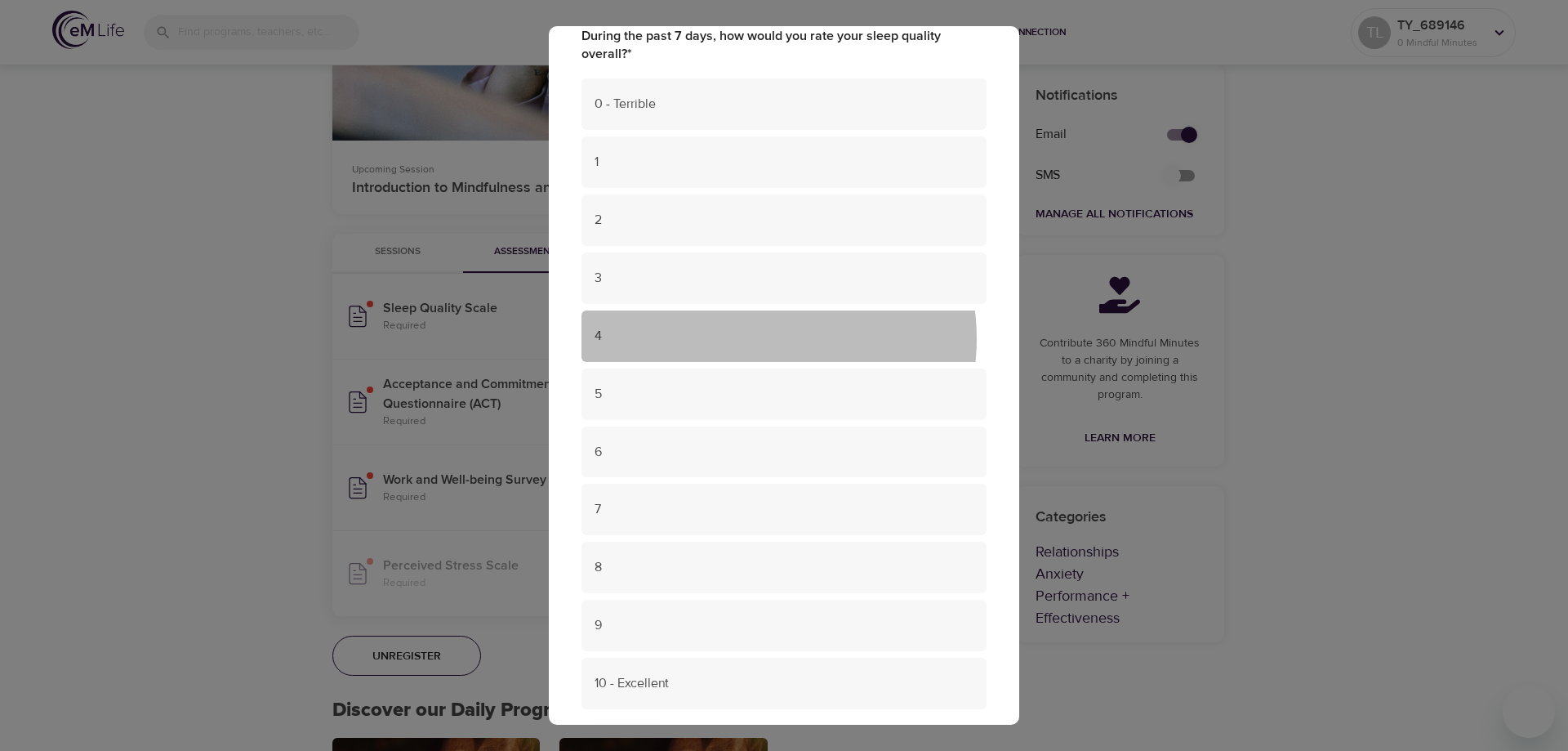
click at [757, 339] on span "4" at bounding box center [784, 335] width 379 height 19
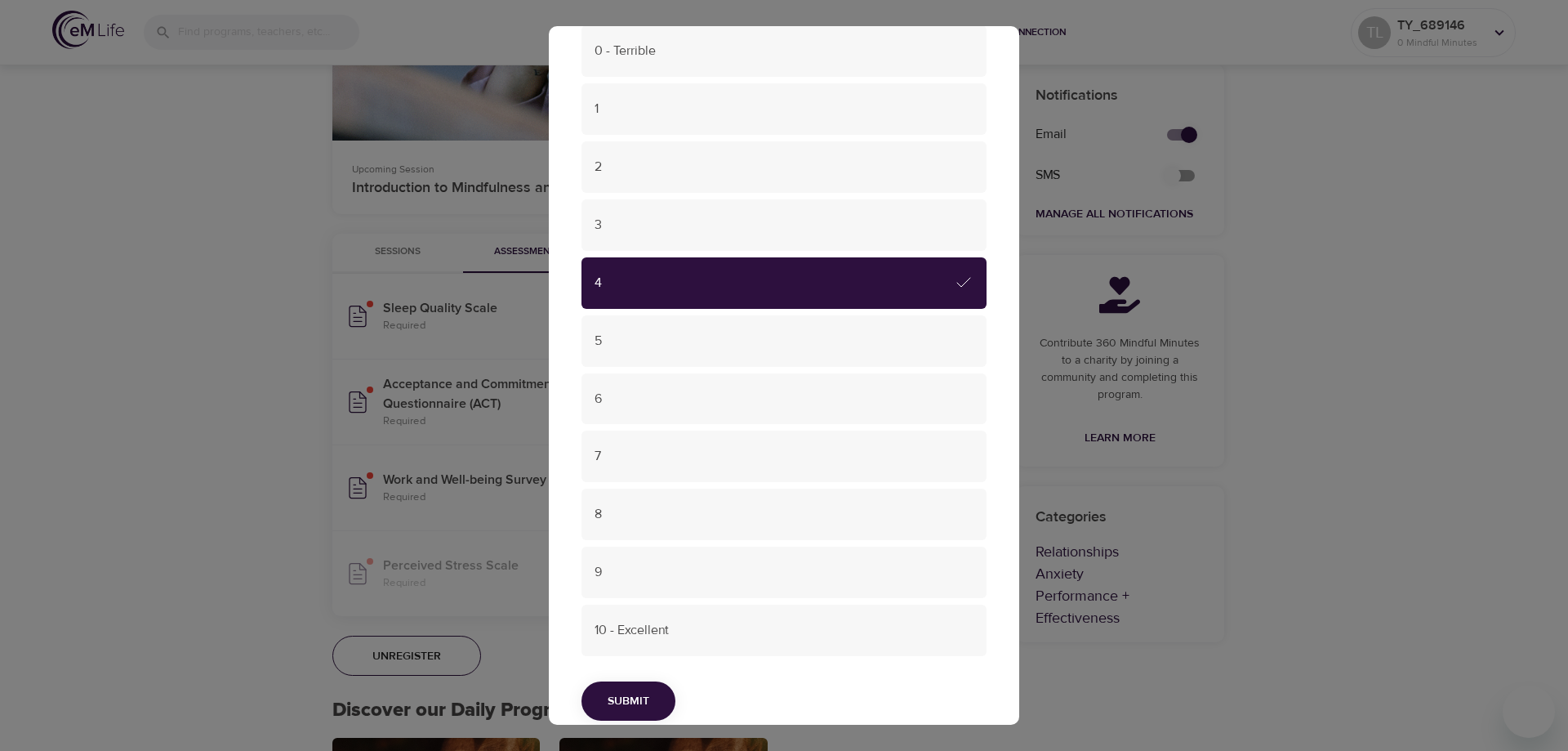
scroll to position [290, 0]
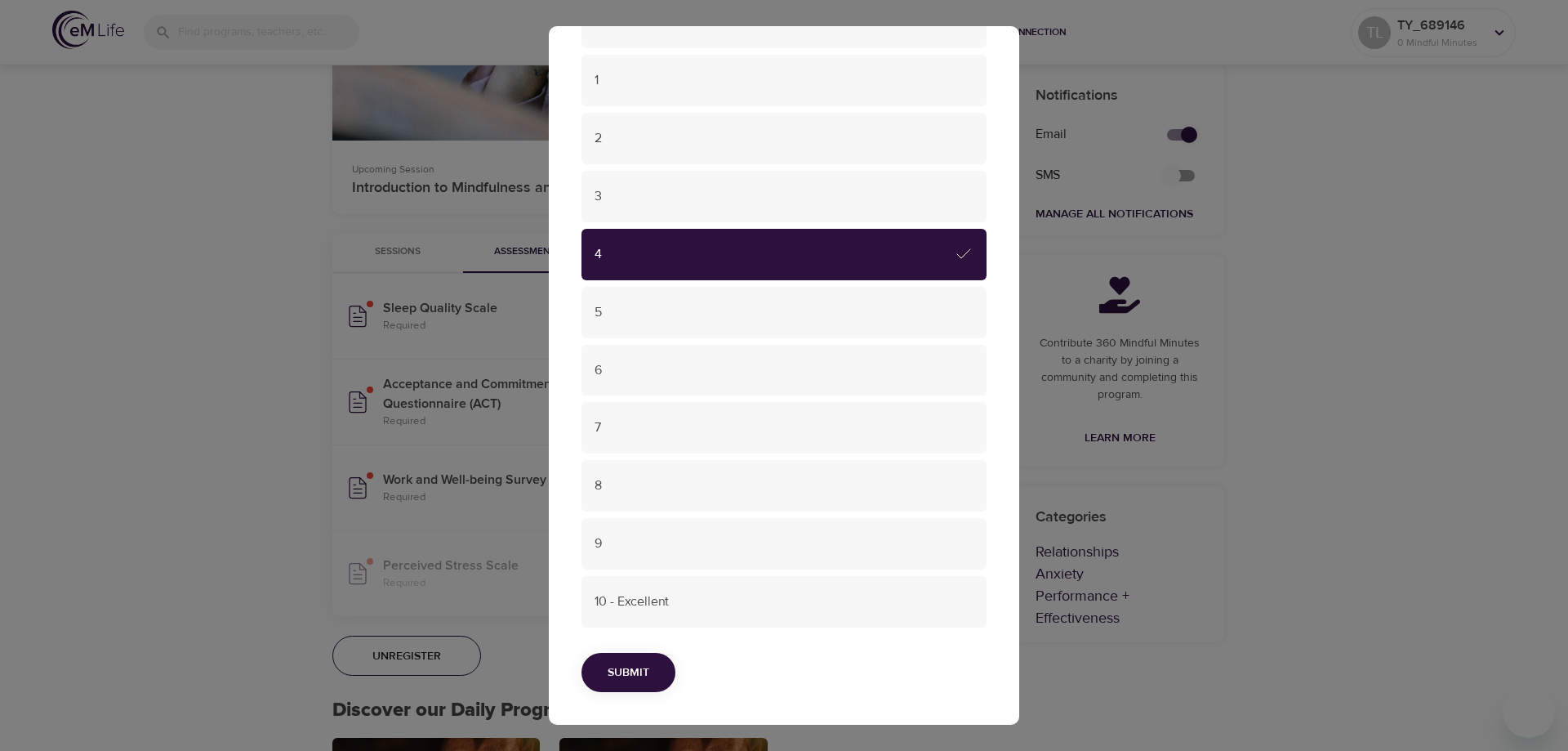
click at [651, 680] on button "Submit" at bounding box center [628, 673] width 94 height 40
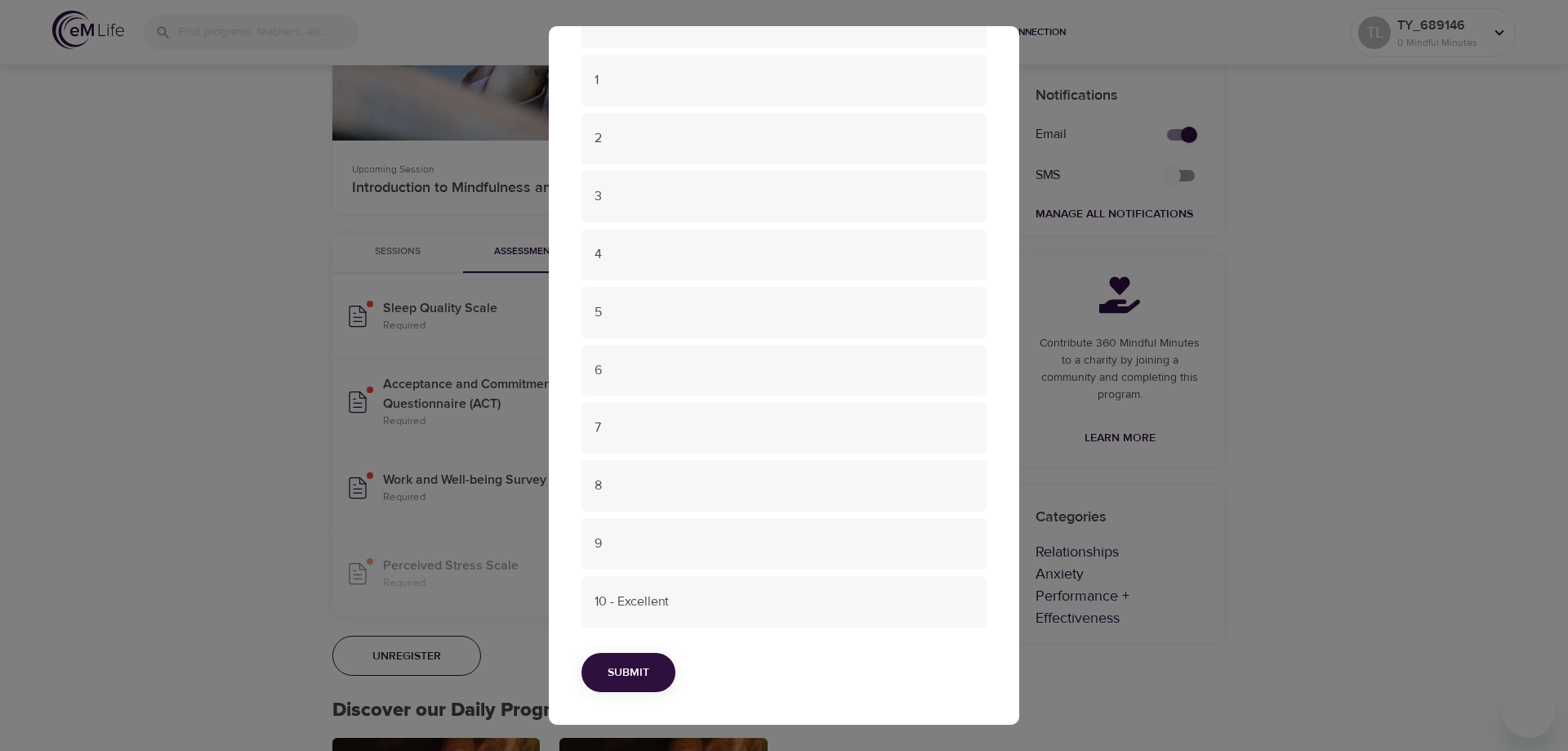
scroll to position [0, 0]
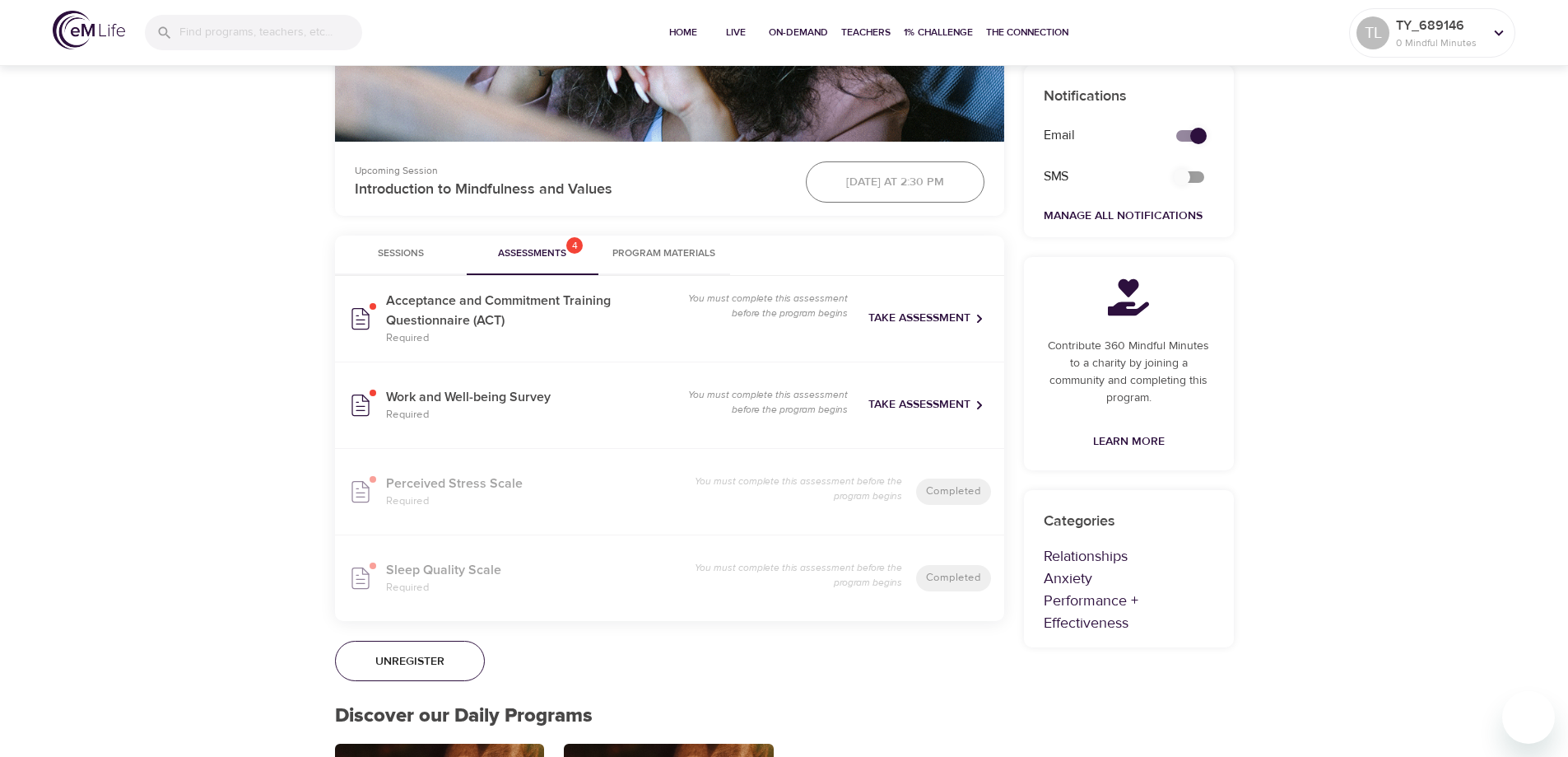
click at [918, 319] on span "Take Assessment" at bounding box center [927, 318] width 116 height 21
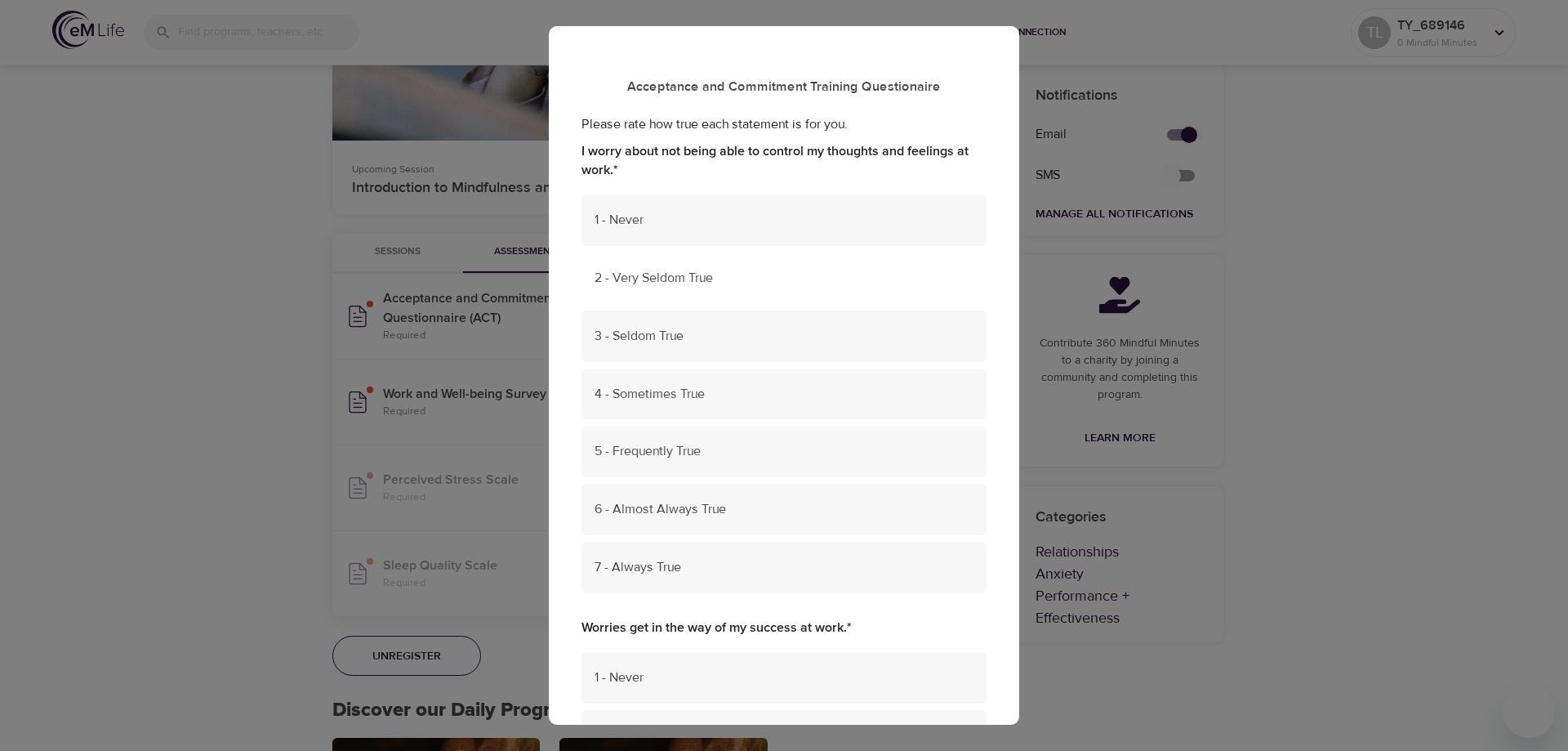
click at [779, 286] on span "2 - Very Seldom True" at bounding box center [784, 278] width 379 height 19
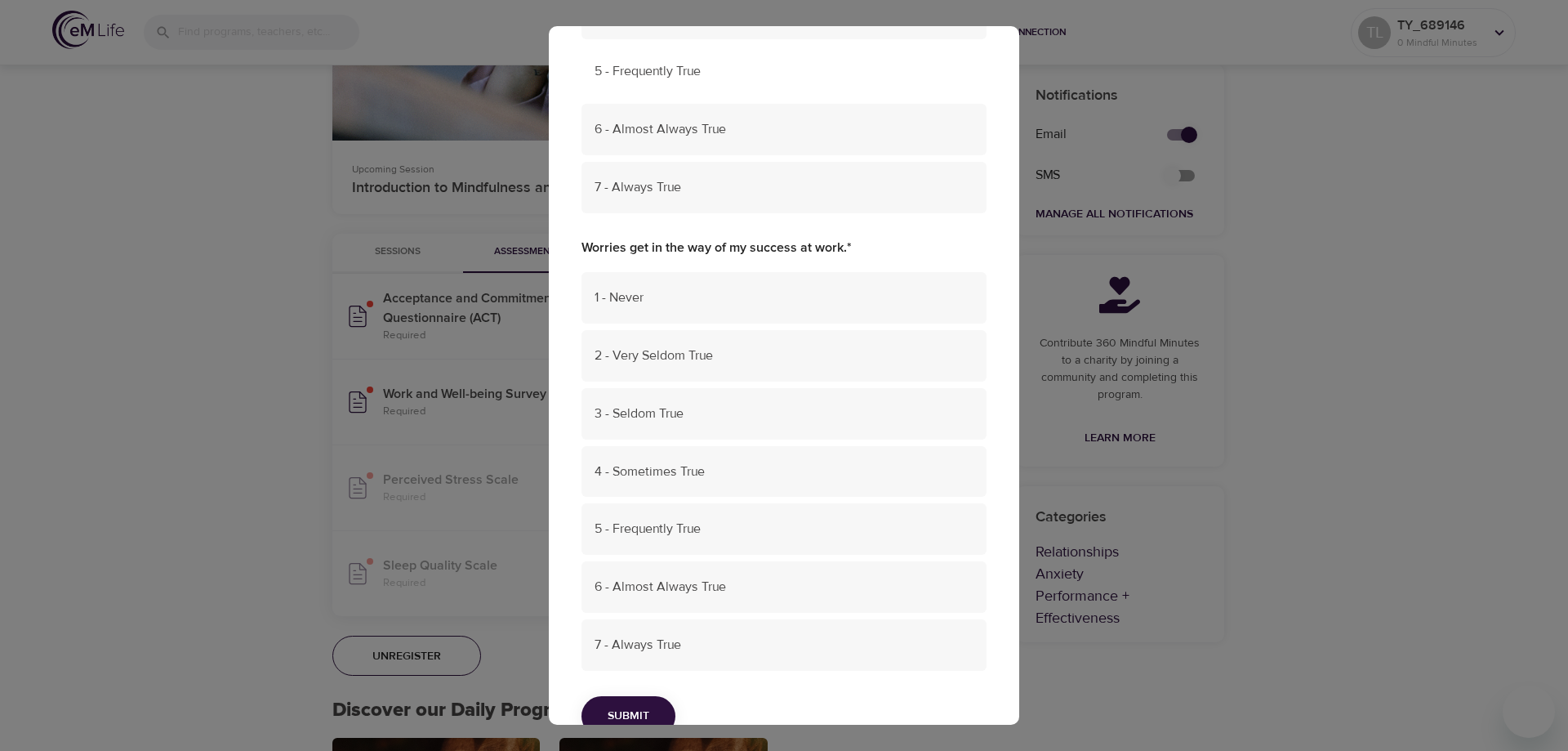
scroll to position [408, 0]
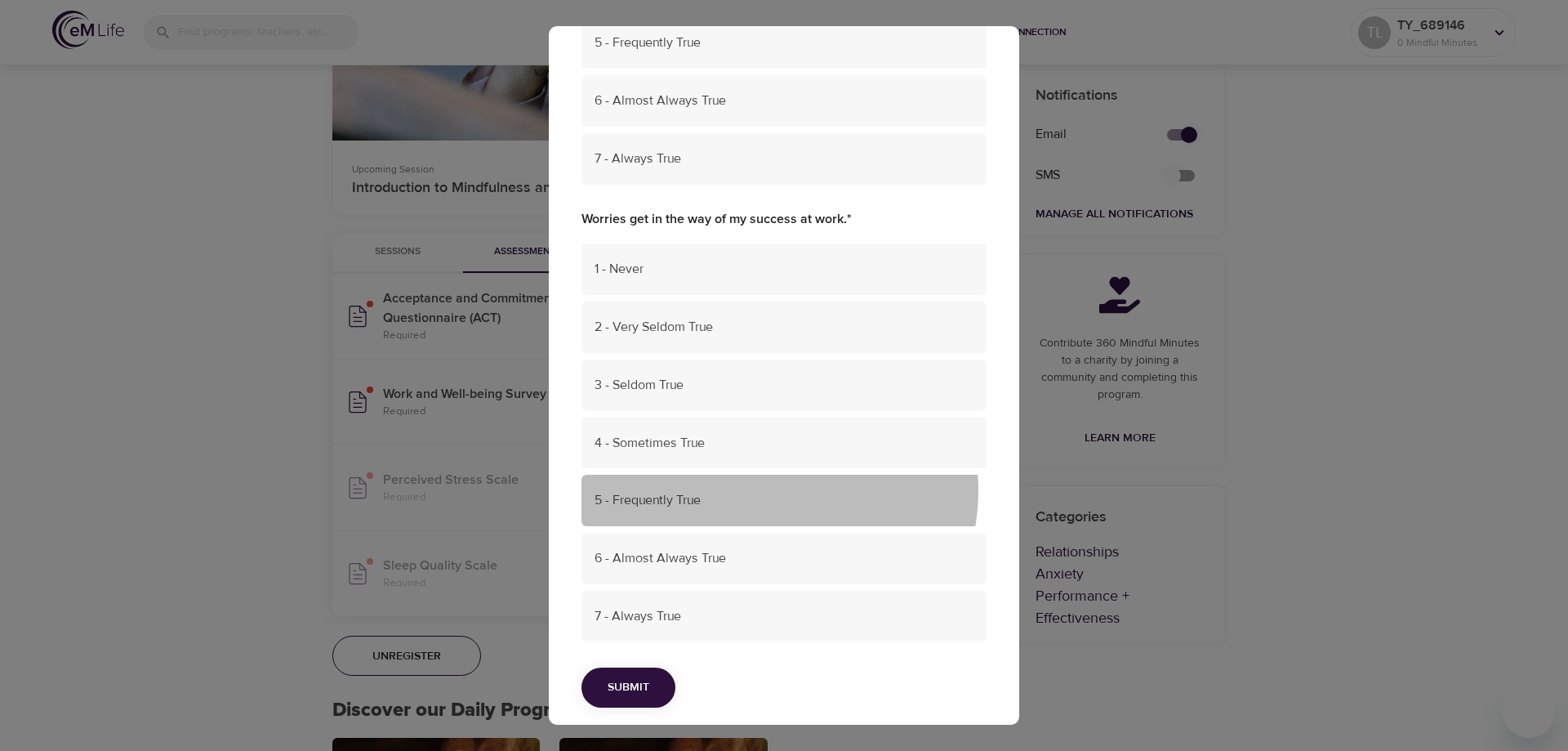
click at [766, 490] on div "5 - Frequently True" at bounding box center [784, 499] width 405 height 51
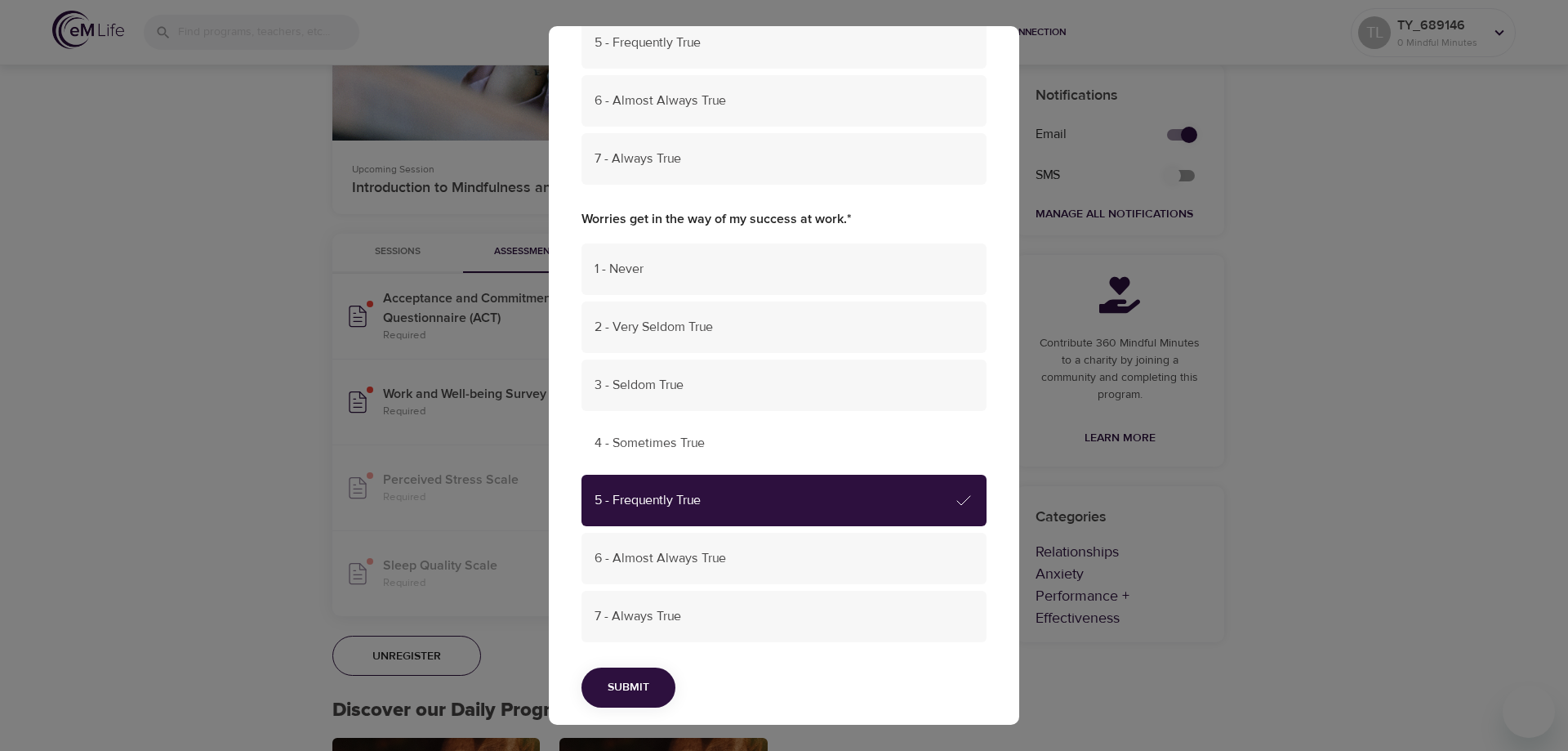
click at [775, 448] on span "4 - Sometimes True" at bounding box center [784, 443] width 379 height 19
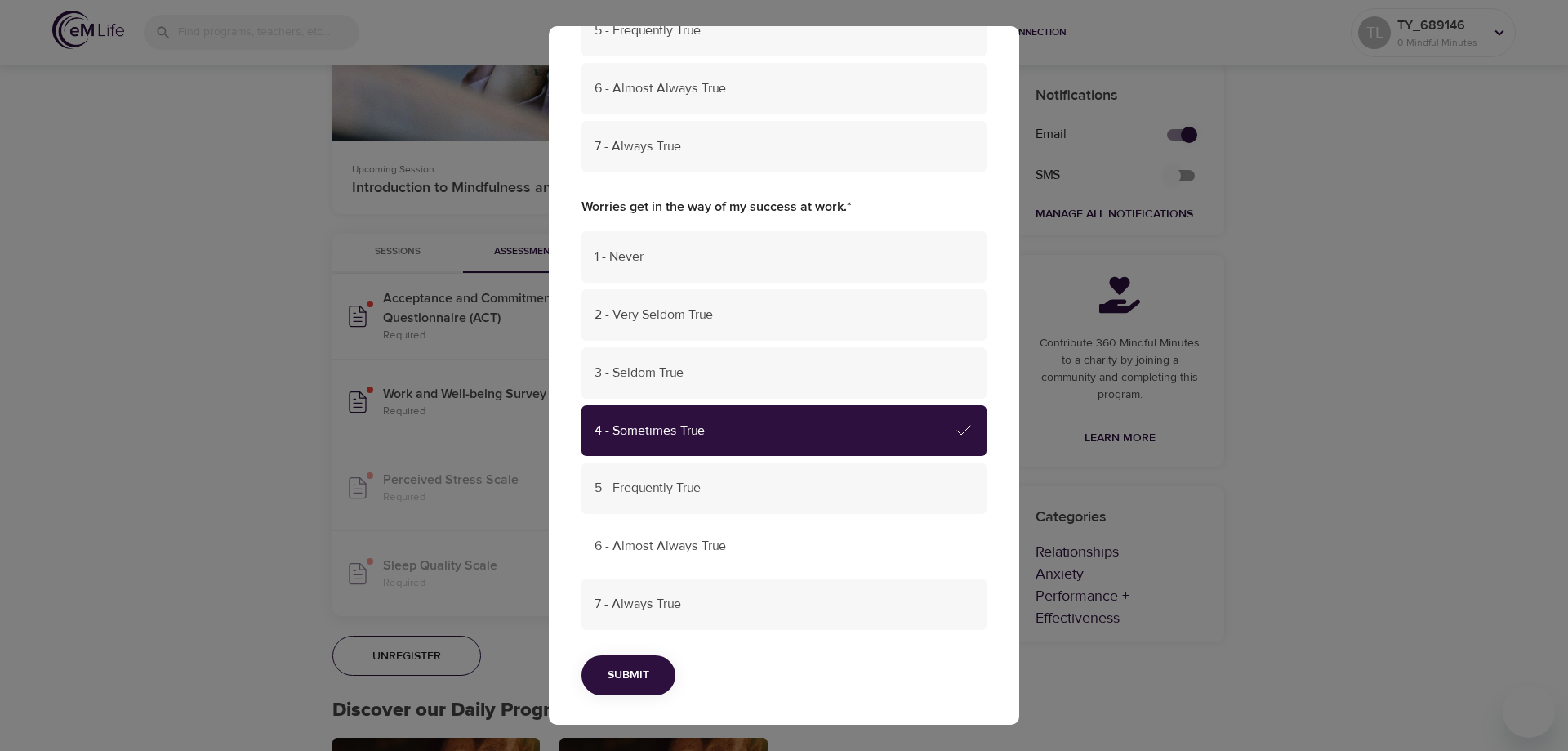
scroll to position [424, 0]
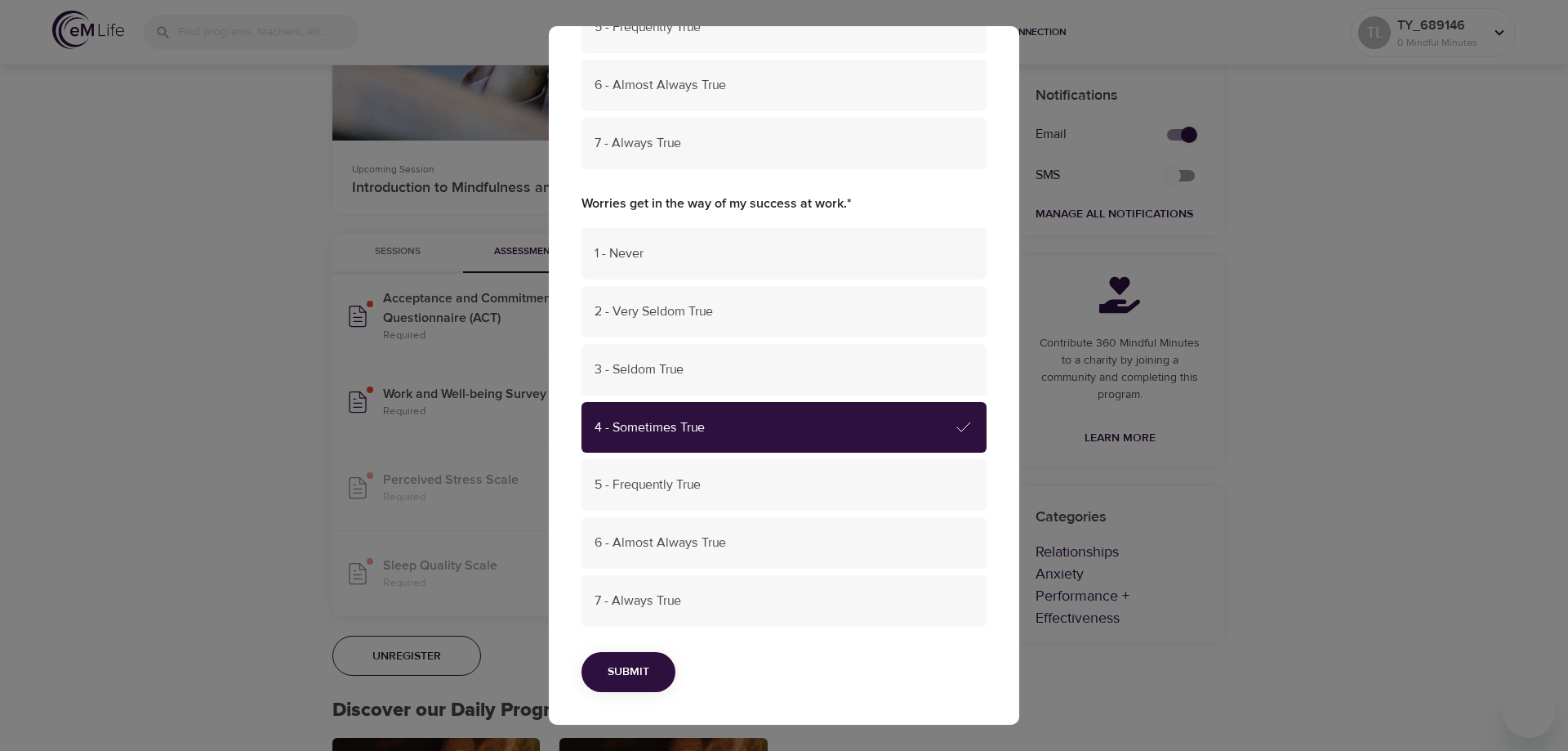
click at [641, 671] on span "Submit" at bounding box center [628, 672] width 41 height 21
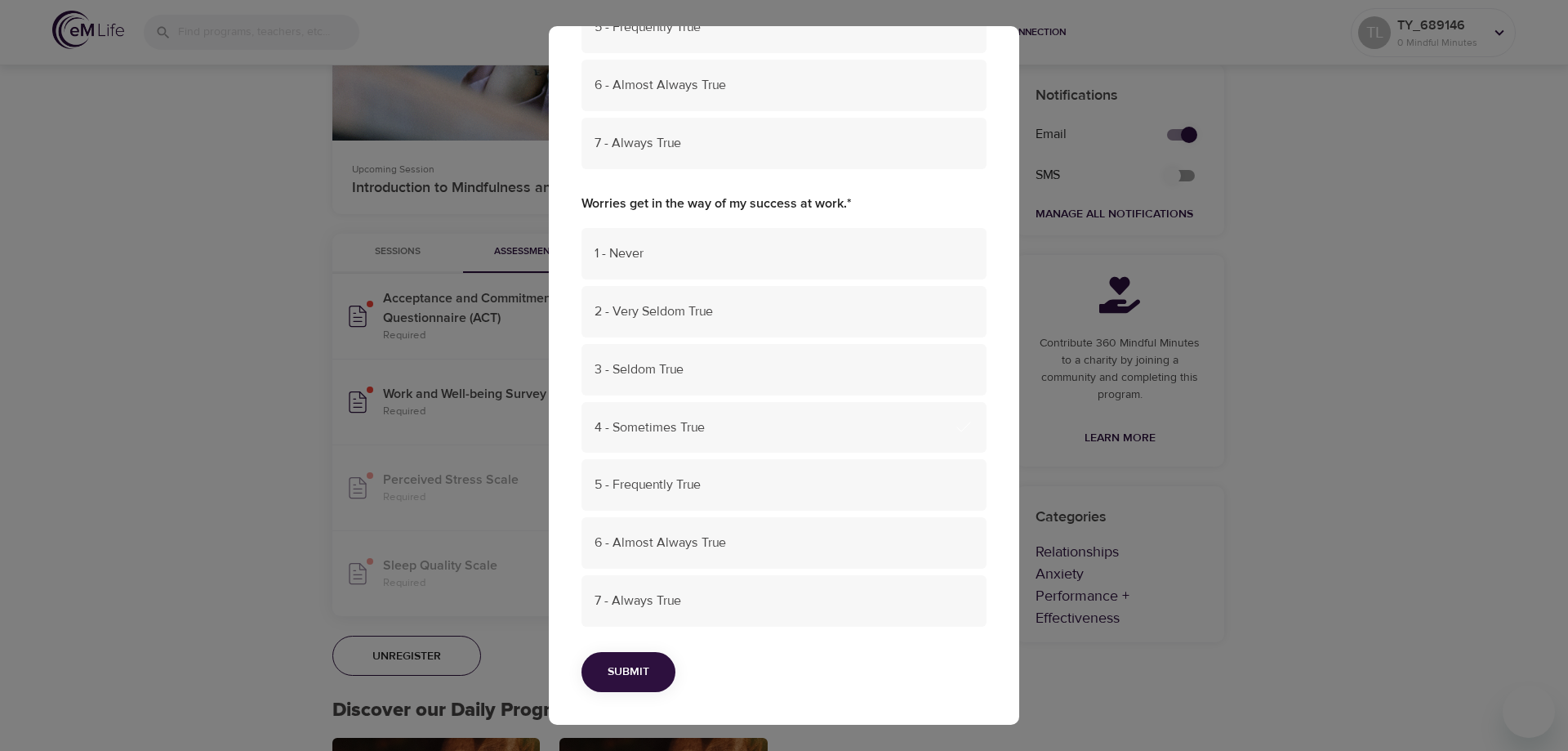
scroll to position [0, 0]
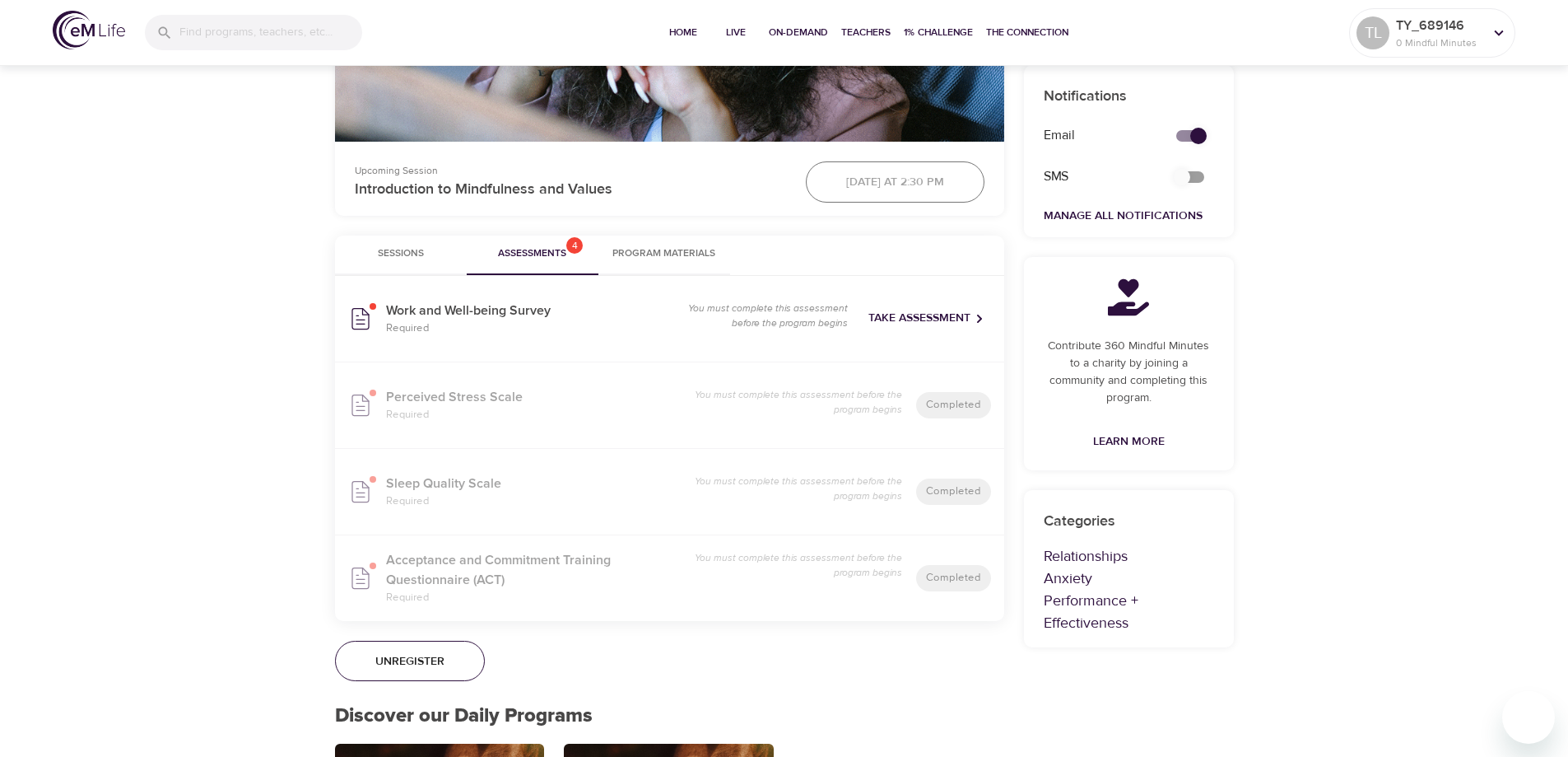
click at [908, 314] on span "Take Assessment" at bounding box center [927, 318] width 116 height 21
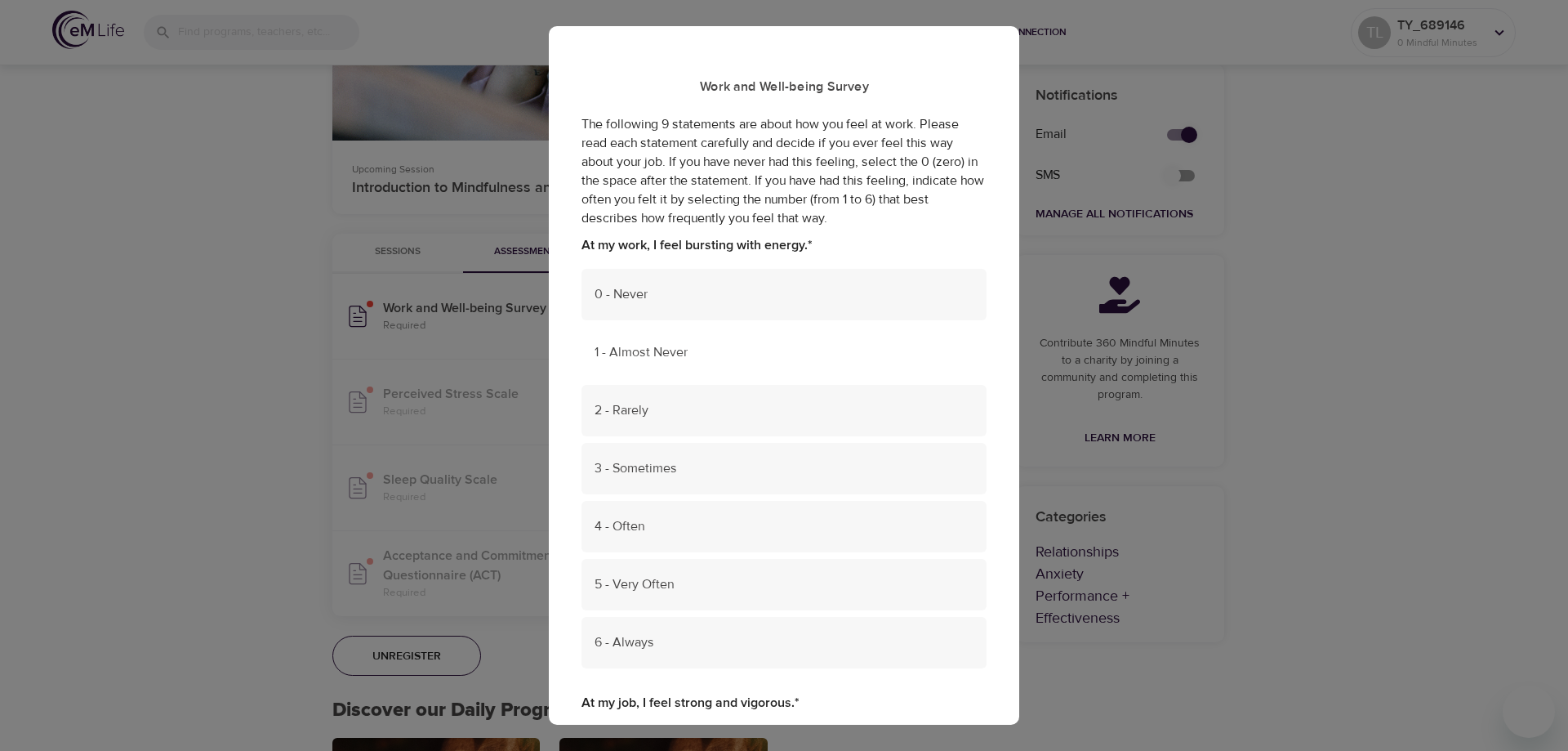
click at [744, 348] on span "1 - Almost Never" at bounding box center [784, 352] width 379 height 19
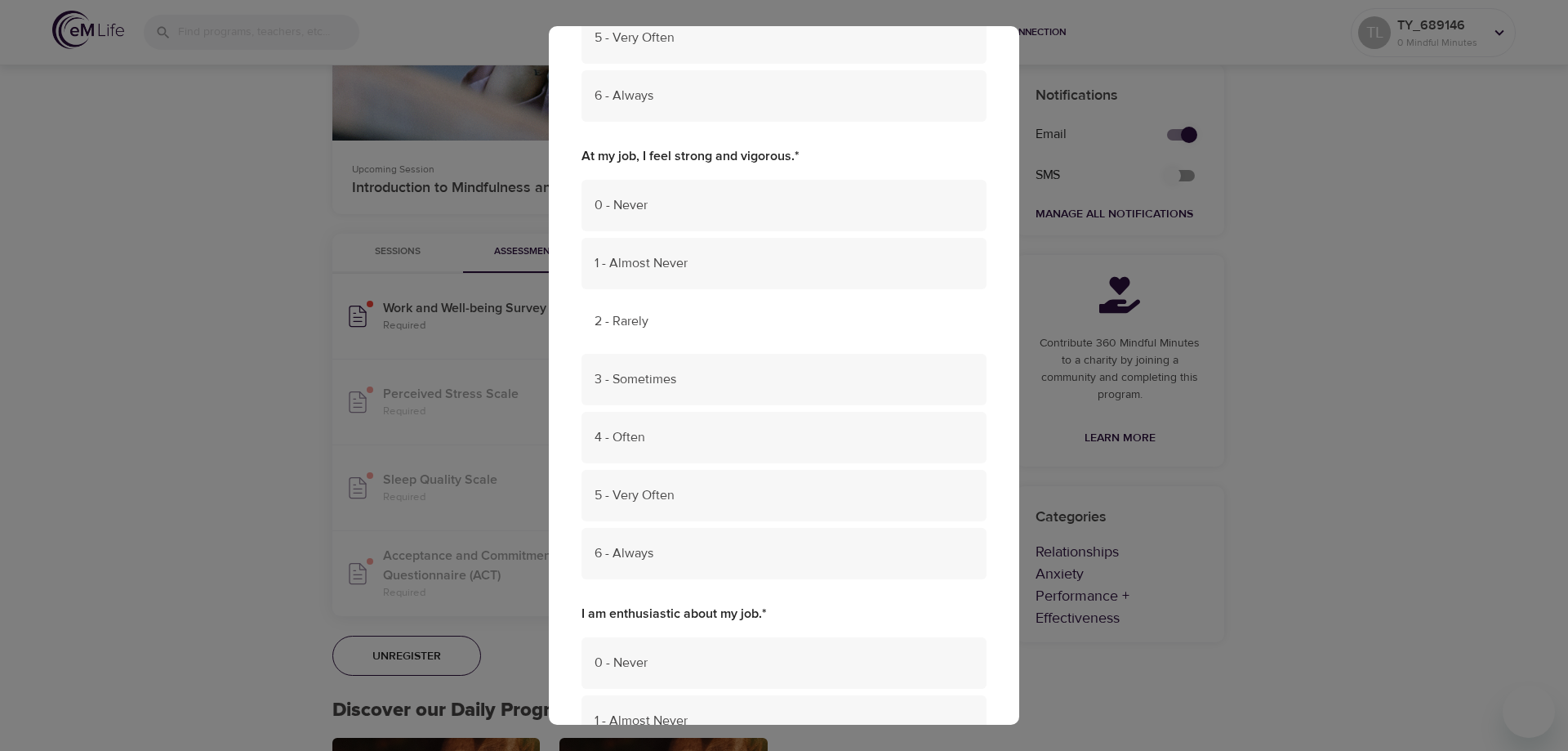
scroll to position [572, 0]
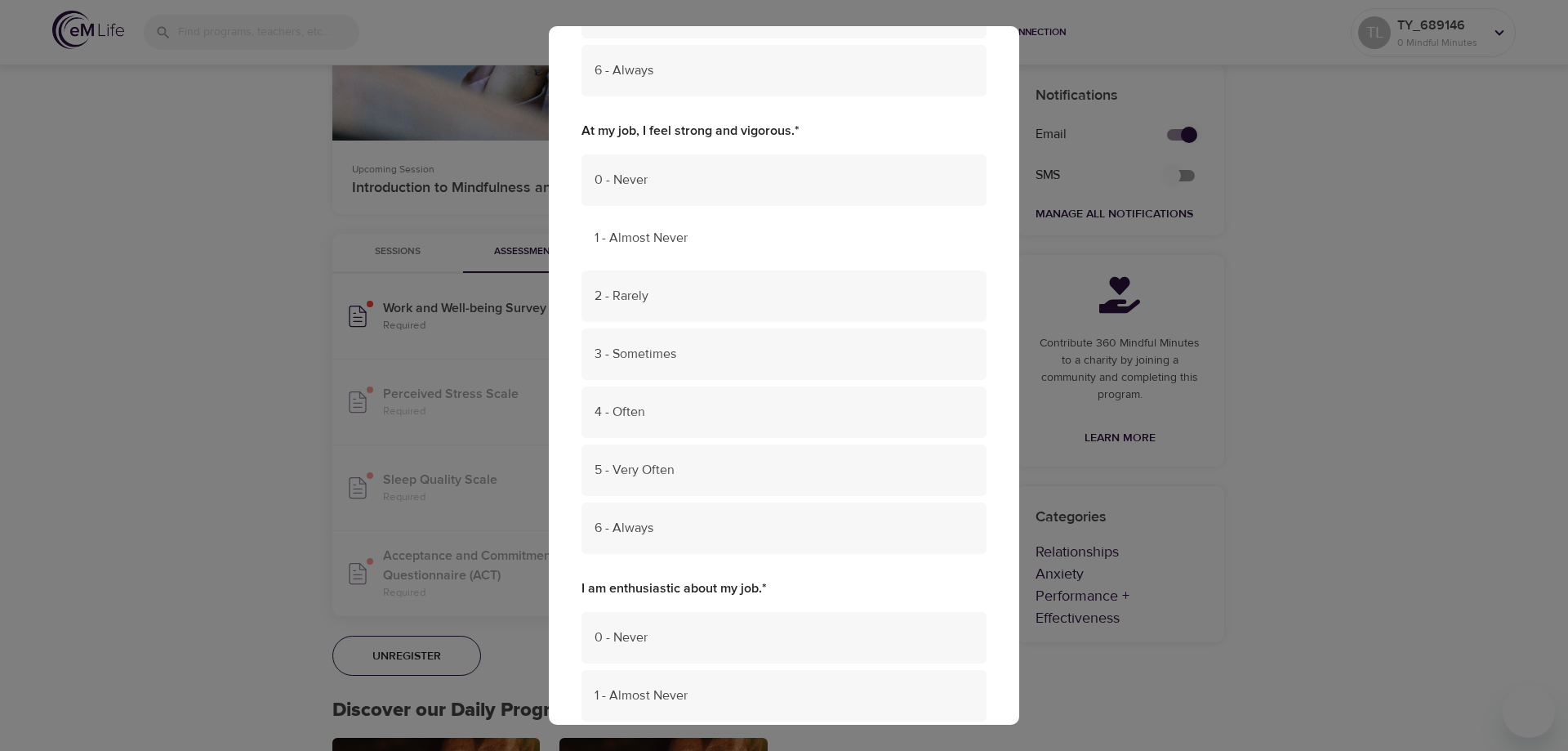
click at [779, 245] on span "1 - Almost Never" at bounding box center [784, 238] width 379 height 19
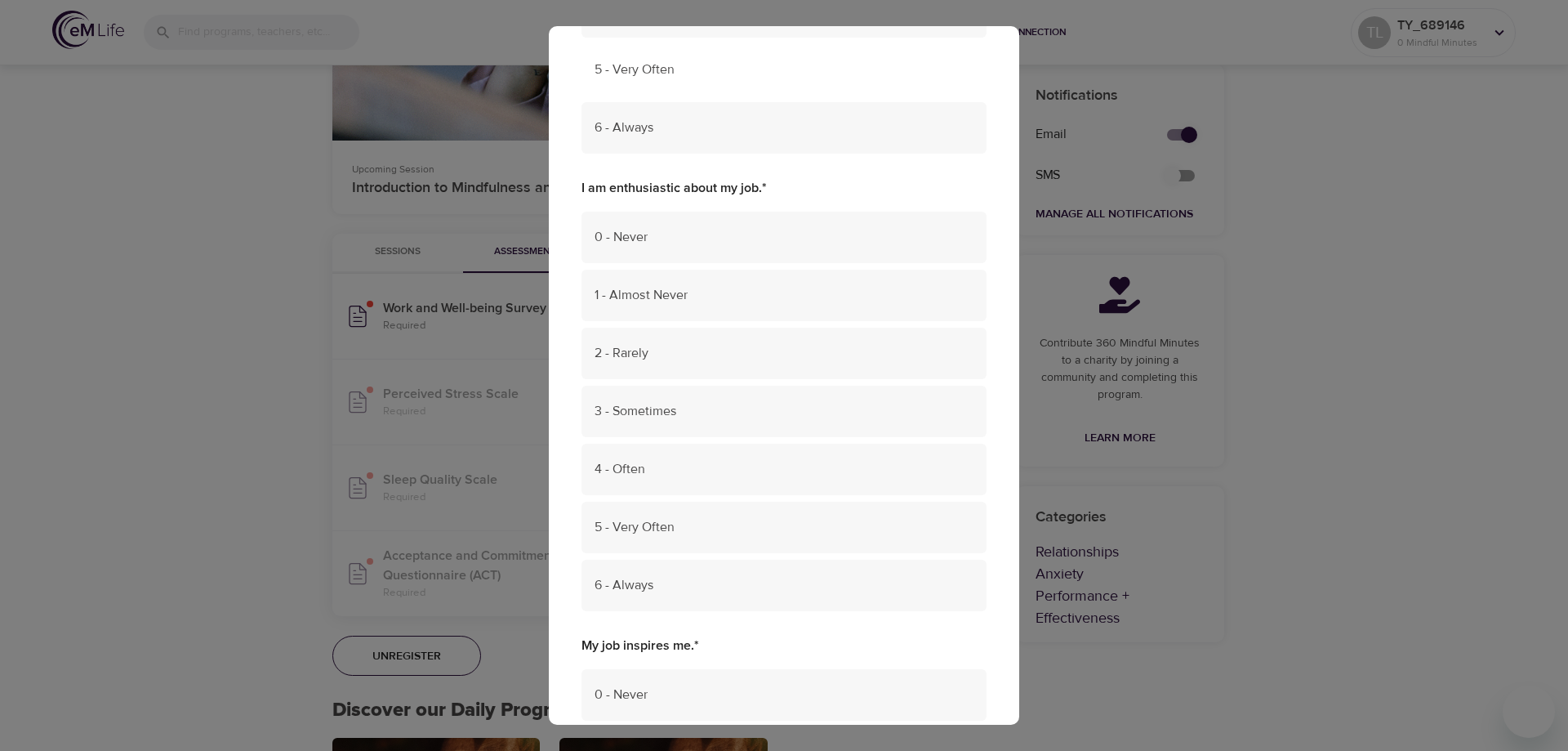
scroll to position [980, 0]
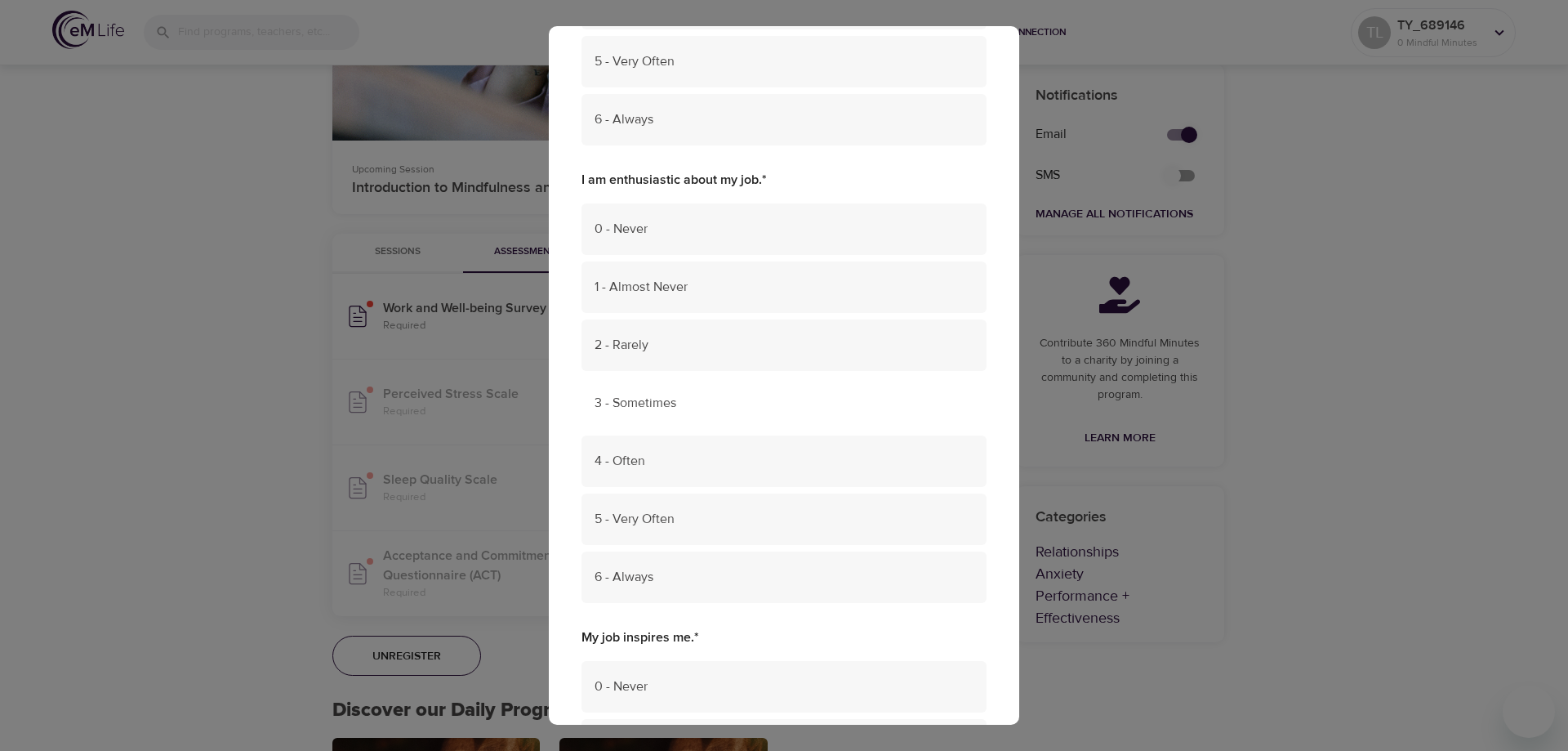
click at [747, 391] on div "3 - Sometimes" at bounding box center [784, 403] width 405 height 51
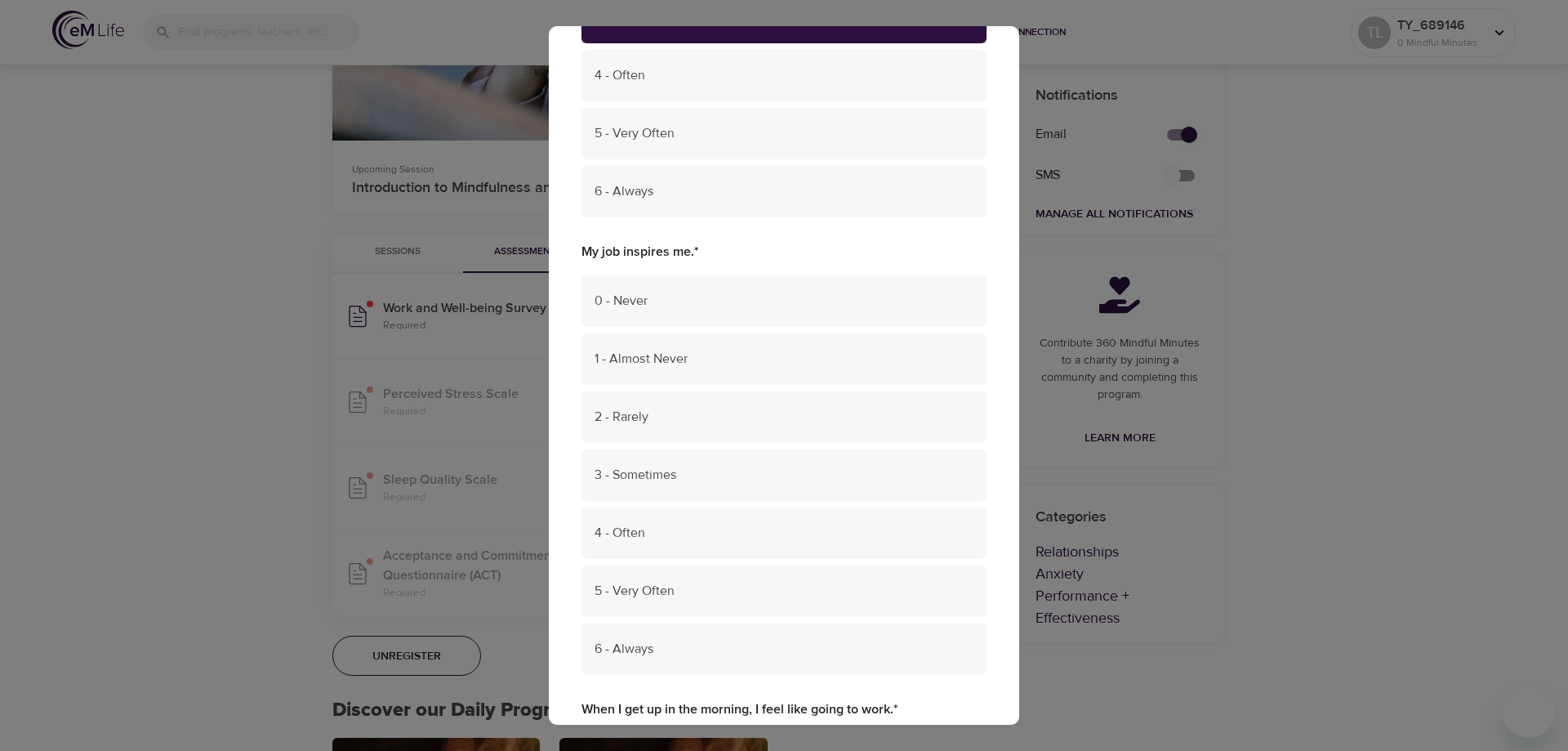
scroll to position [1388, 0]
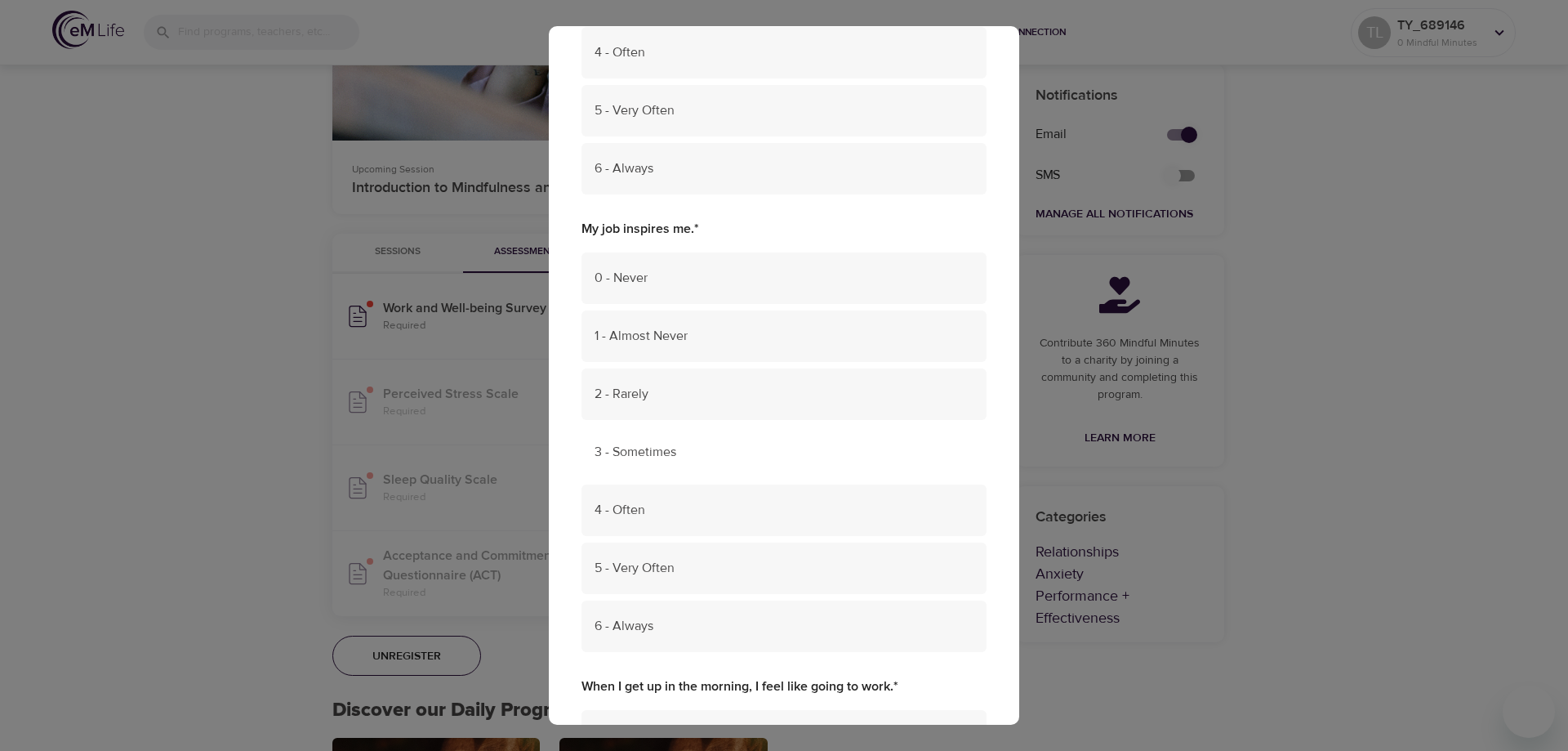
click at [735, 462] on div "3 - Sometimes" at bounding box center [784, 452] width 405 height 51
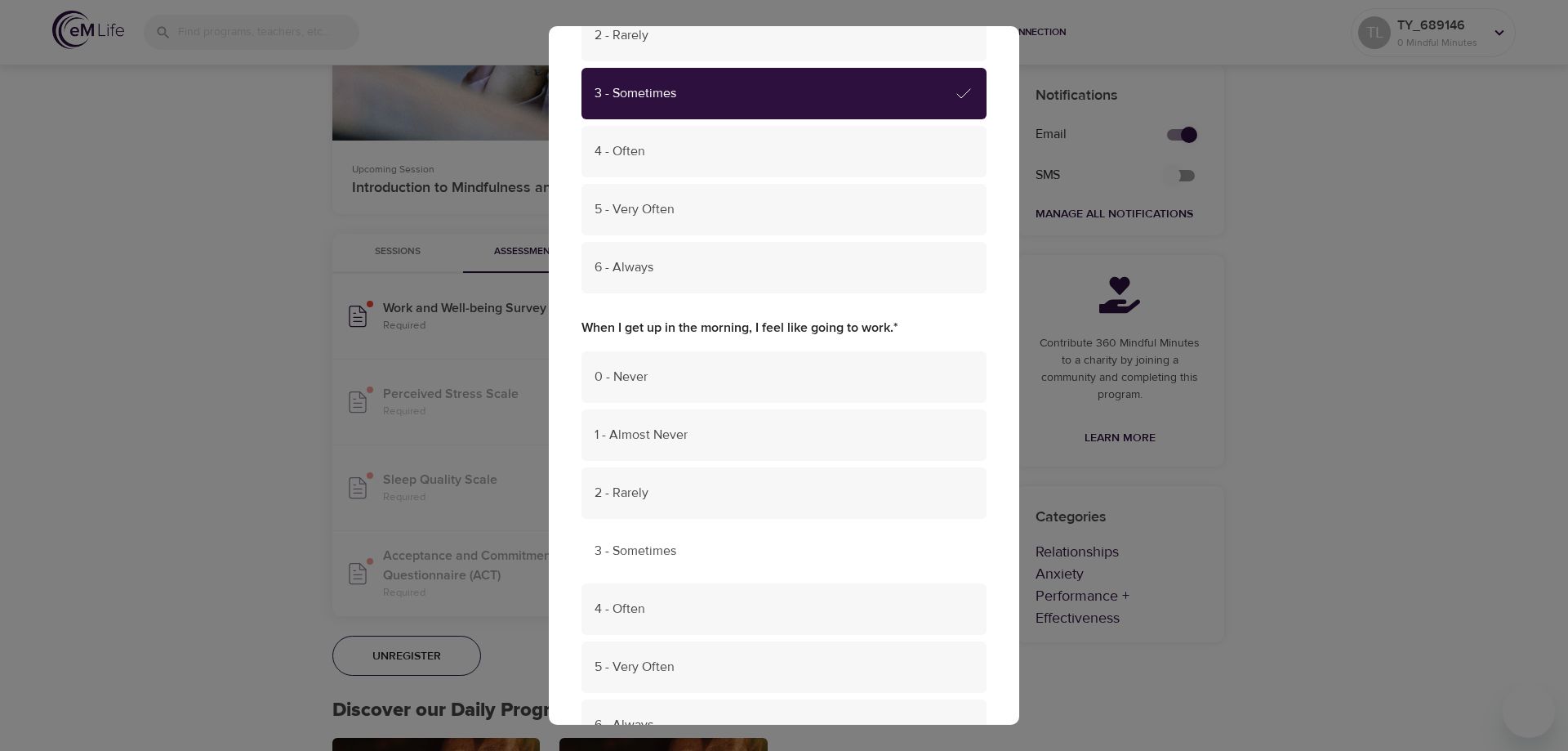
scroll to position [1879, 0]
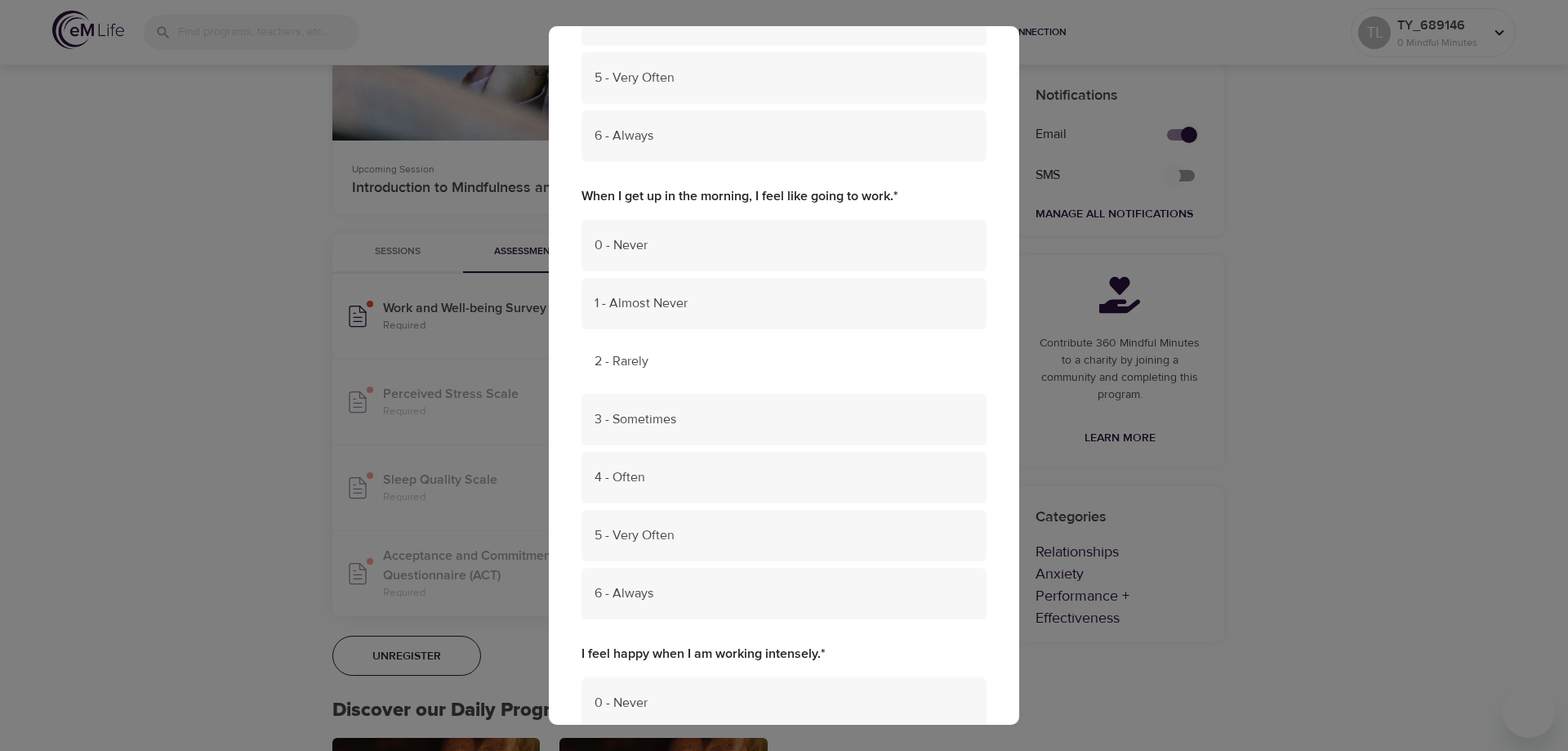
click at [780, 368] on span "2 - Rarely" at bounding box center [784, 361] width 379 height 19
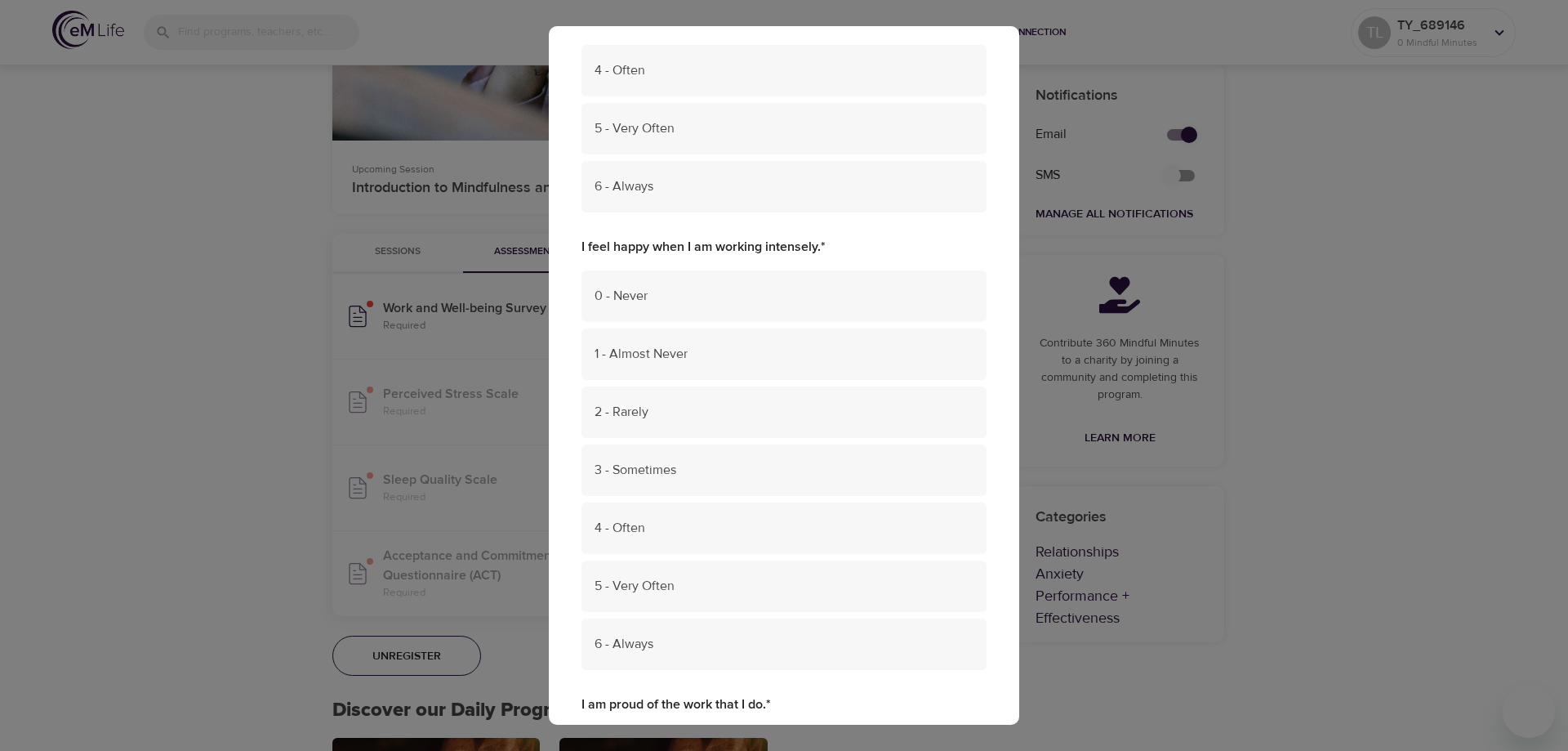
scroll to position [2286, 0]
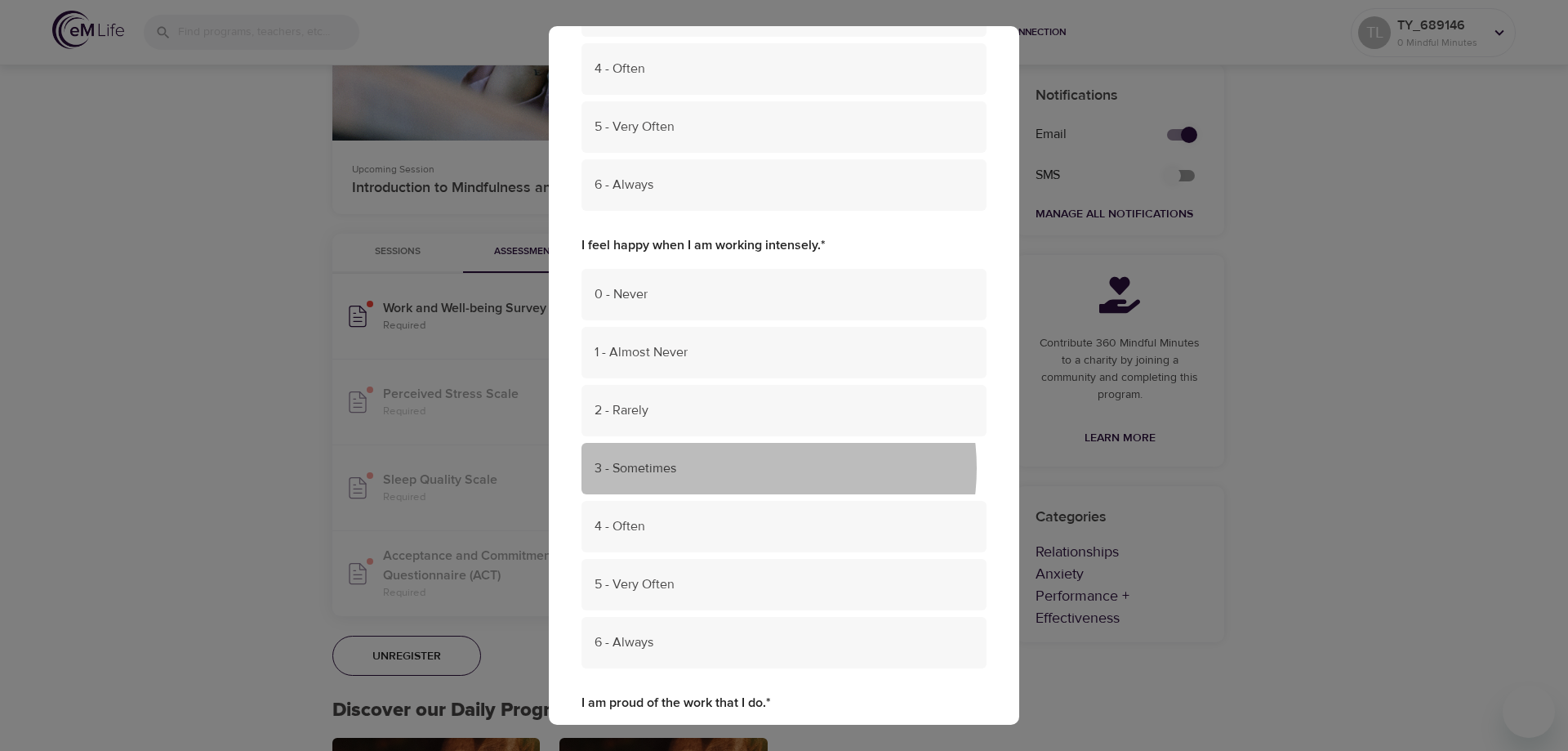
click at [749, 468] on span "3 - Sometimes" at bounding box center [784, 468] width 379 height 19
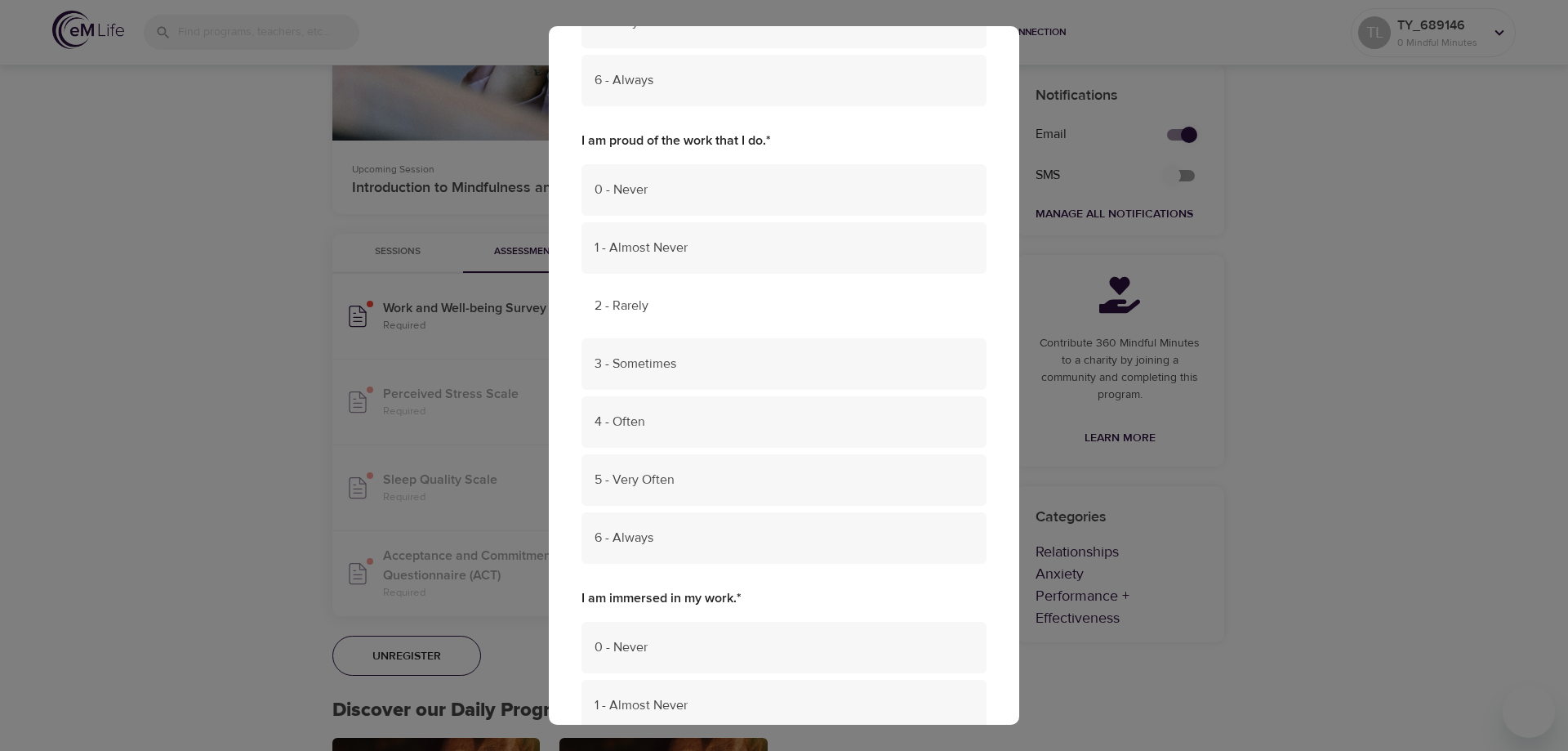
scroll to position [2859, 0]
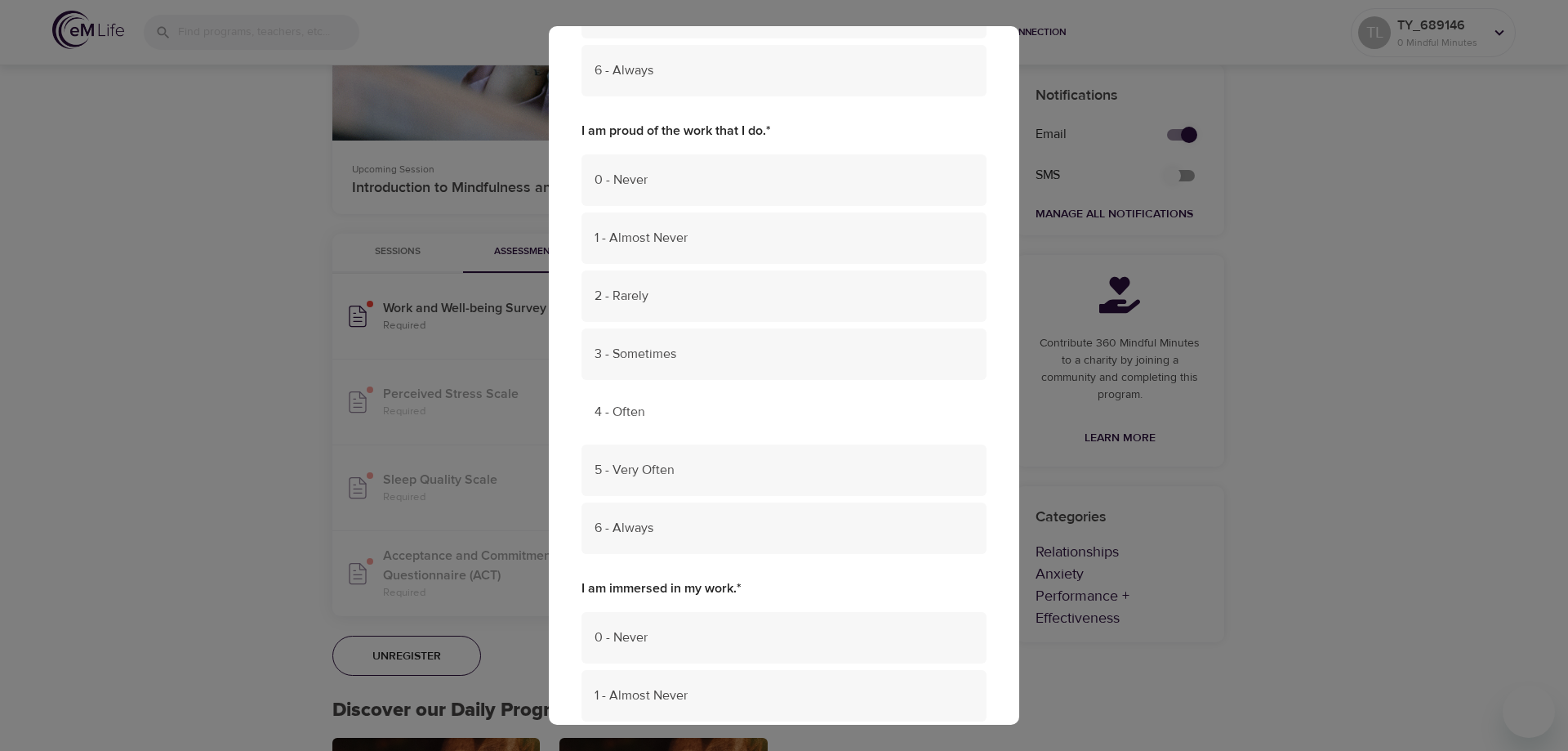
click at [736, 412] on span "4 - Often" at bounding box center [784, 412] width 379 height 19
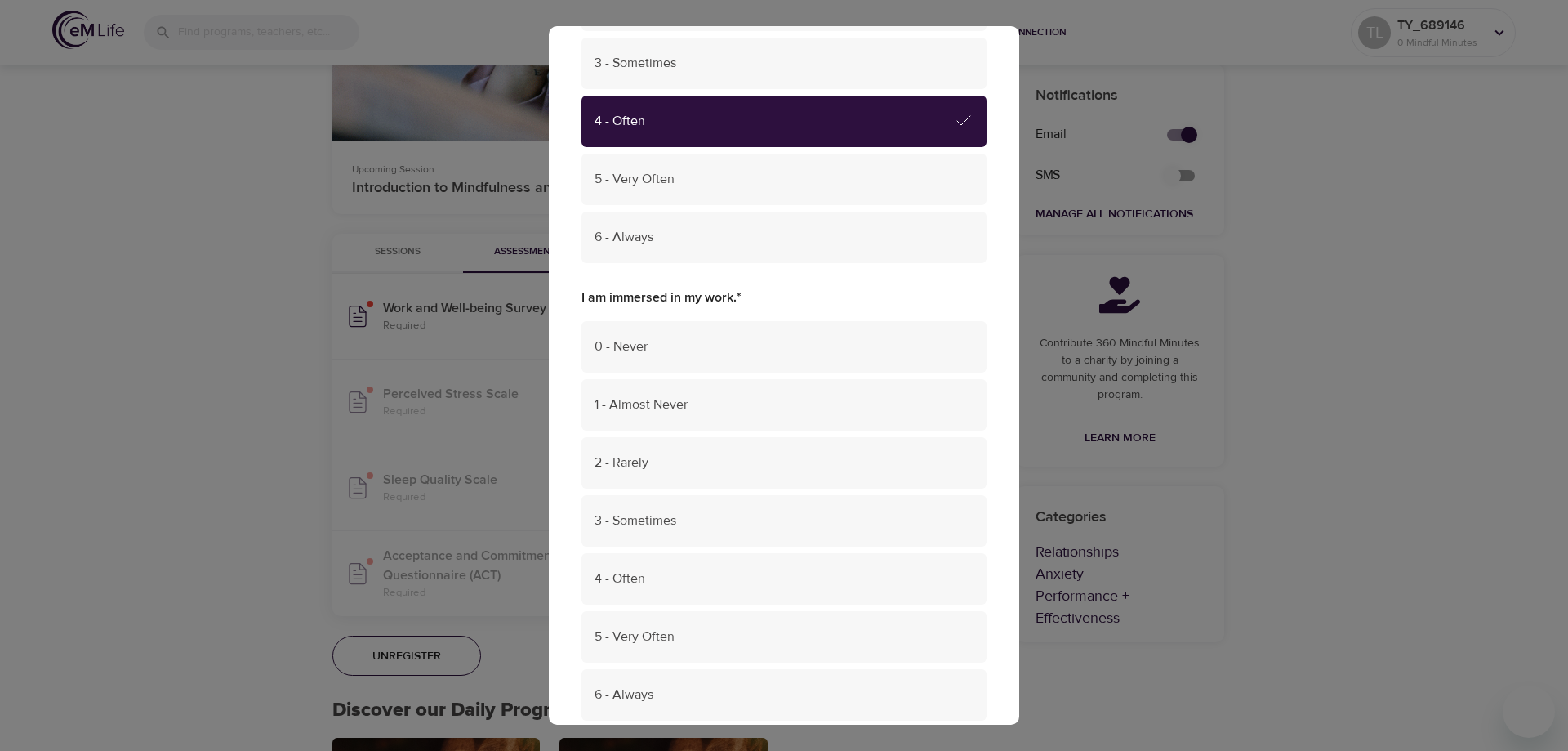
scroll to position [3185, 0]
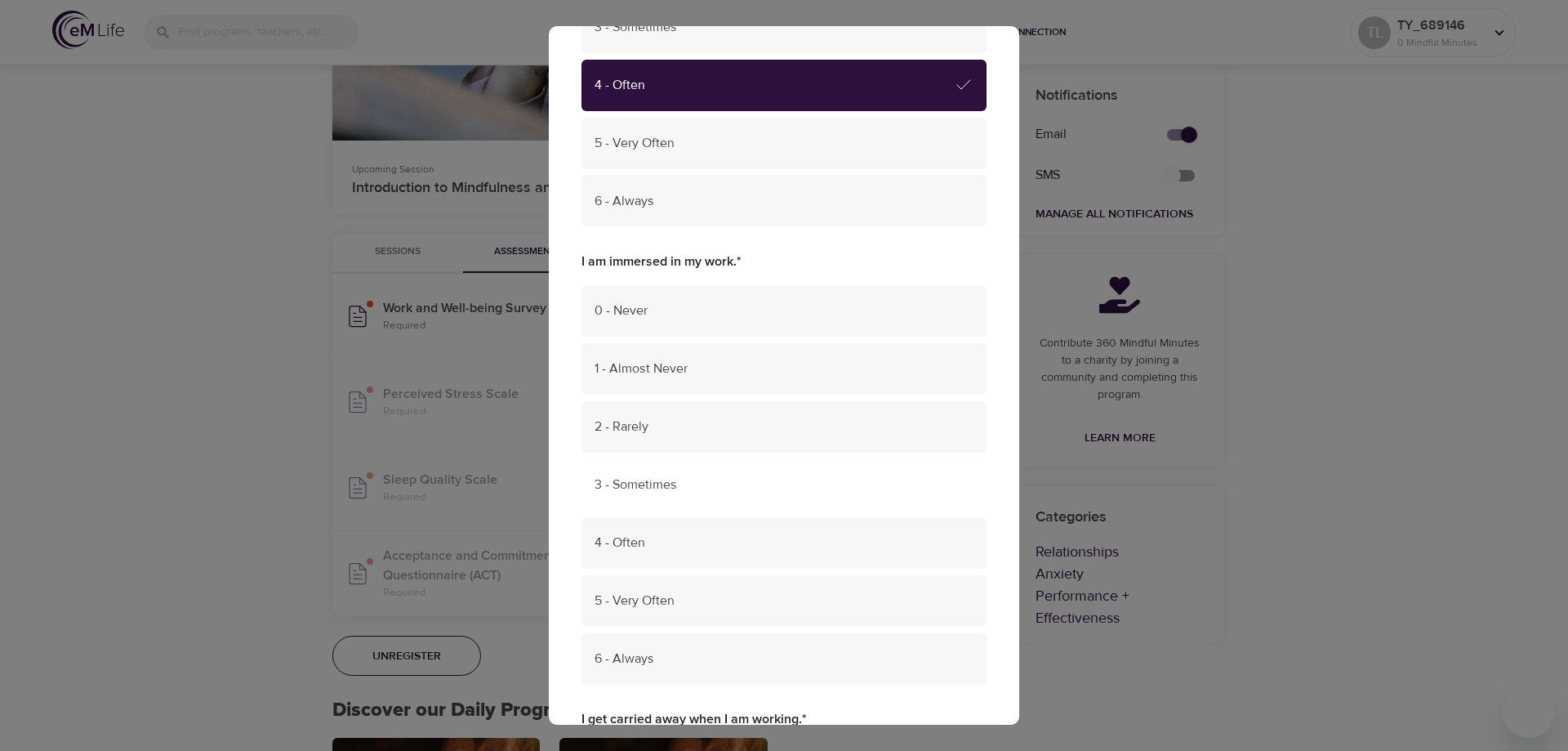
click at [734, 474] on div "3 - Sometimes" at bounding box center [784, 484] width 405 height 51
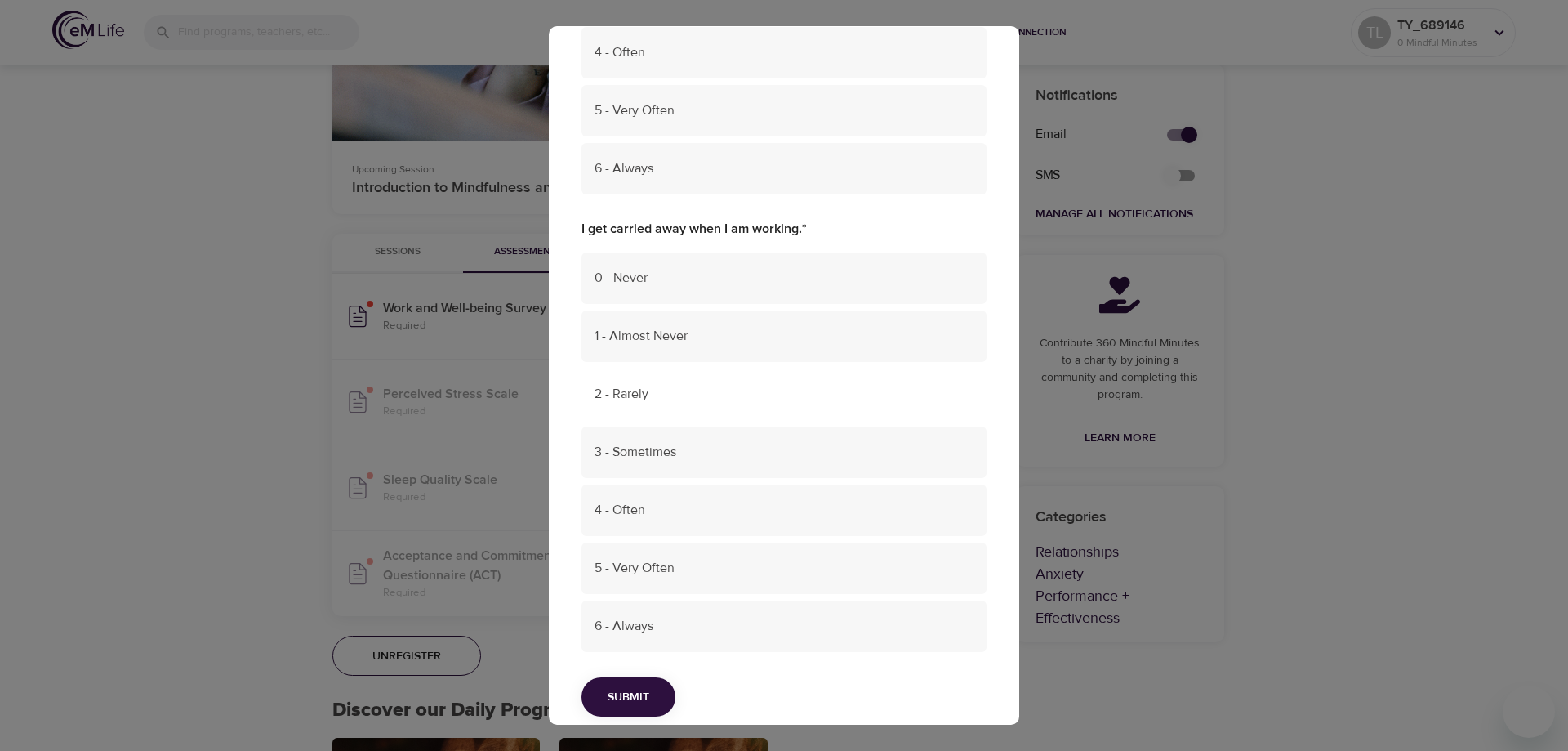
scroll to position [3700, 0]
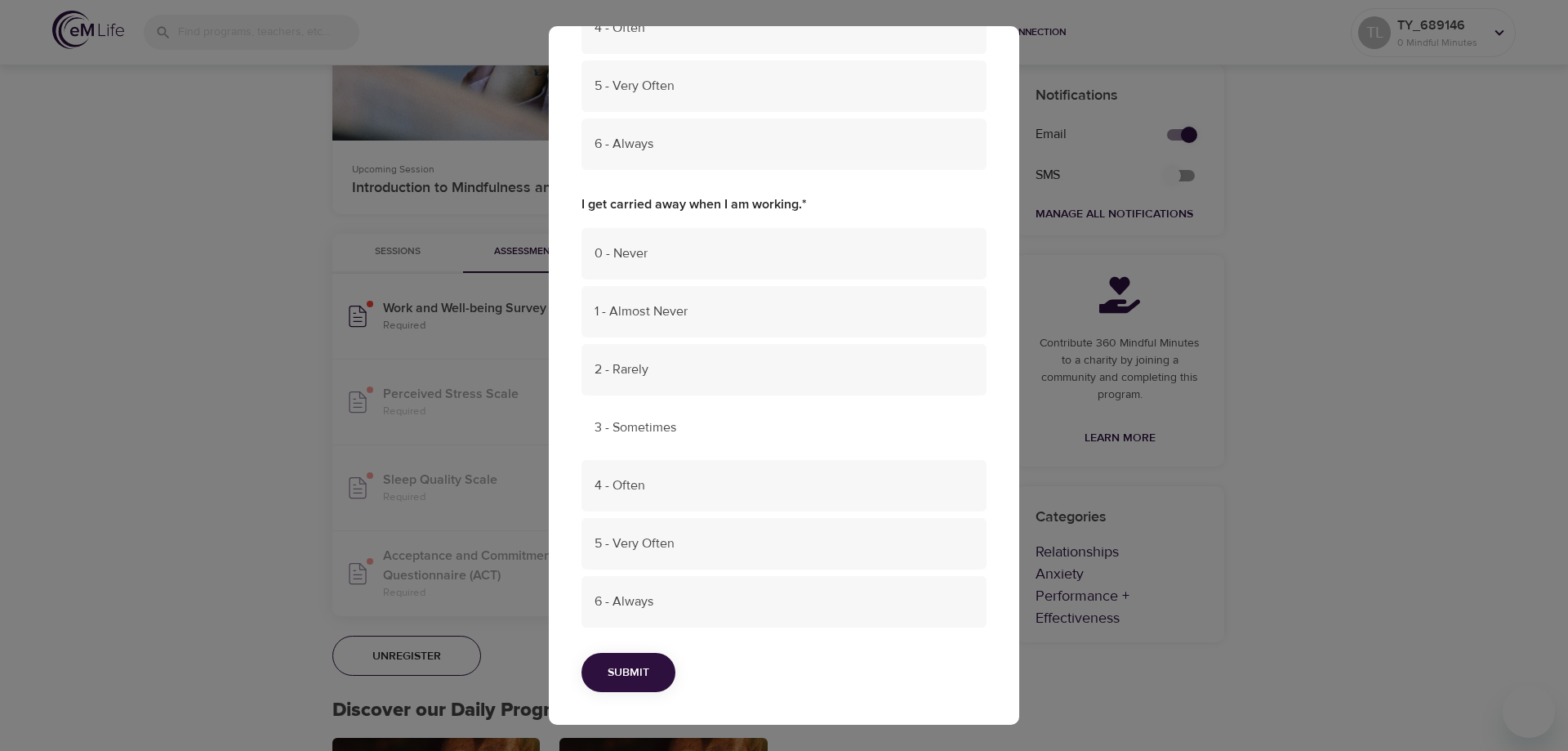
click at [743, 437] on div "3 - Sometimes" at bounding box center [784, 427] width 405 height 51
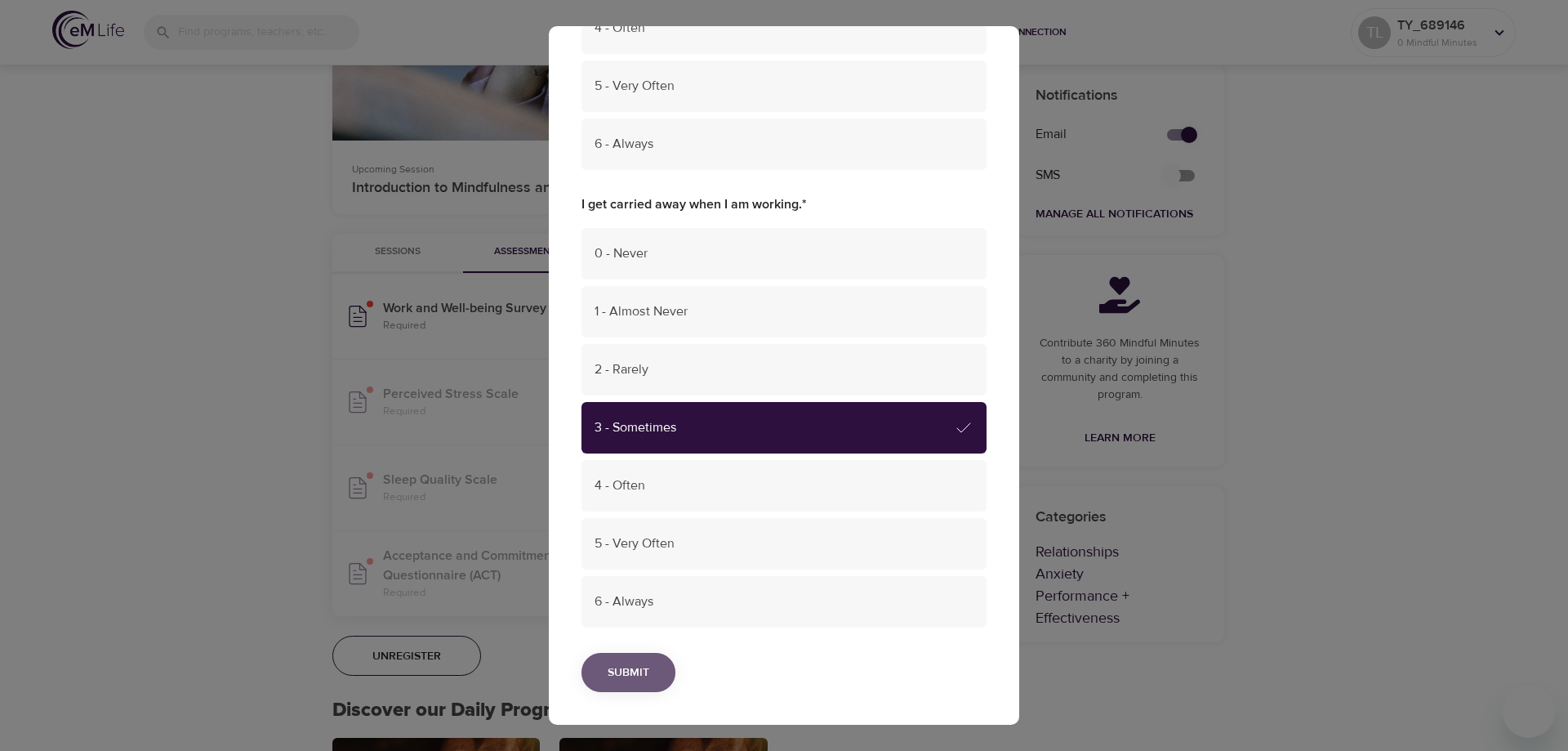
click at [649, 676] on button "Submit" at bounding box center [628, 673] width 94 height 40
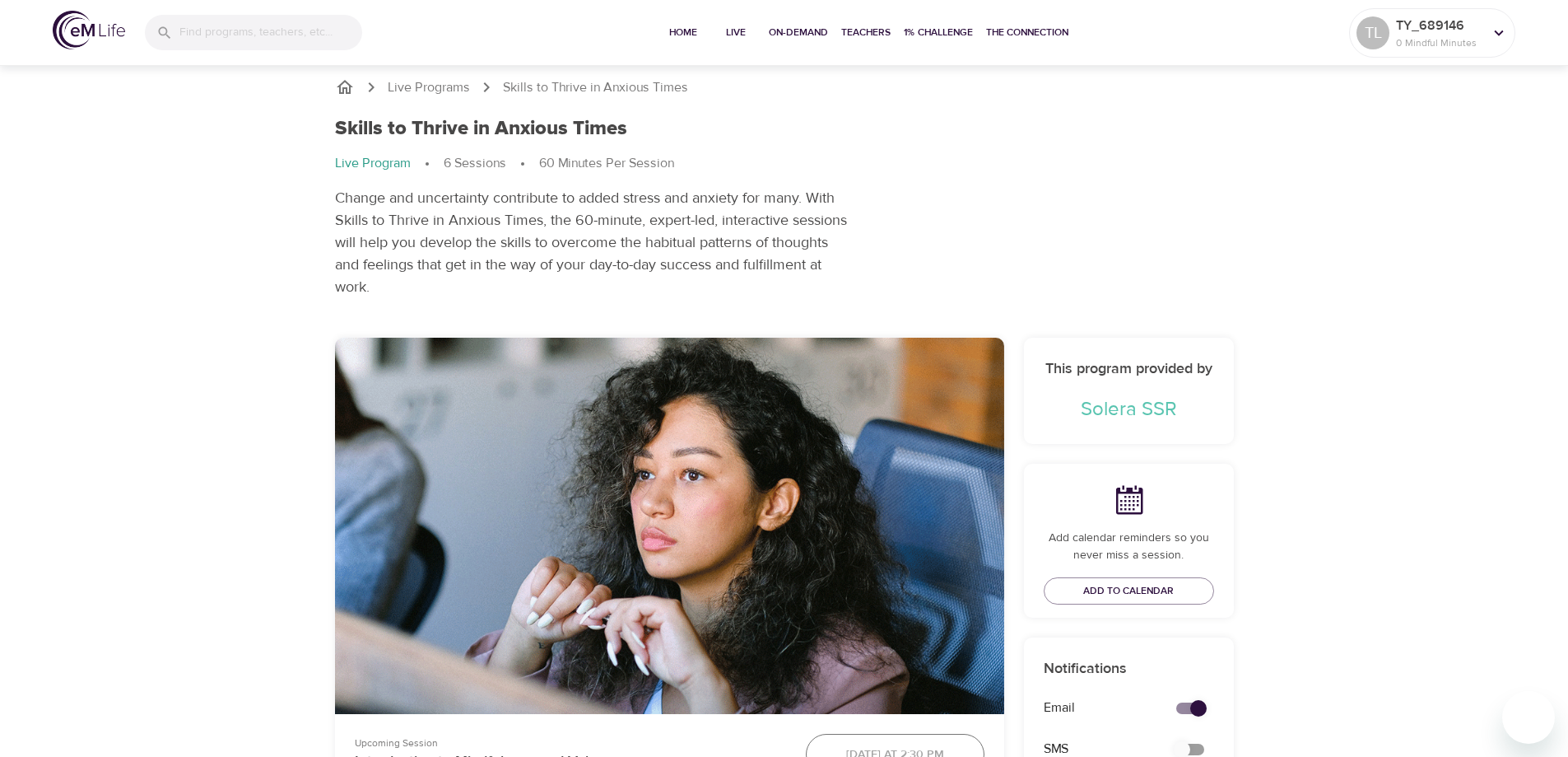
scroll to position [0, 0]
